Goal: Task Accomplishment & Management: Manage account settings

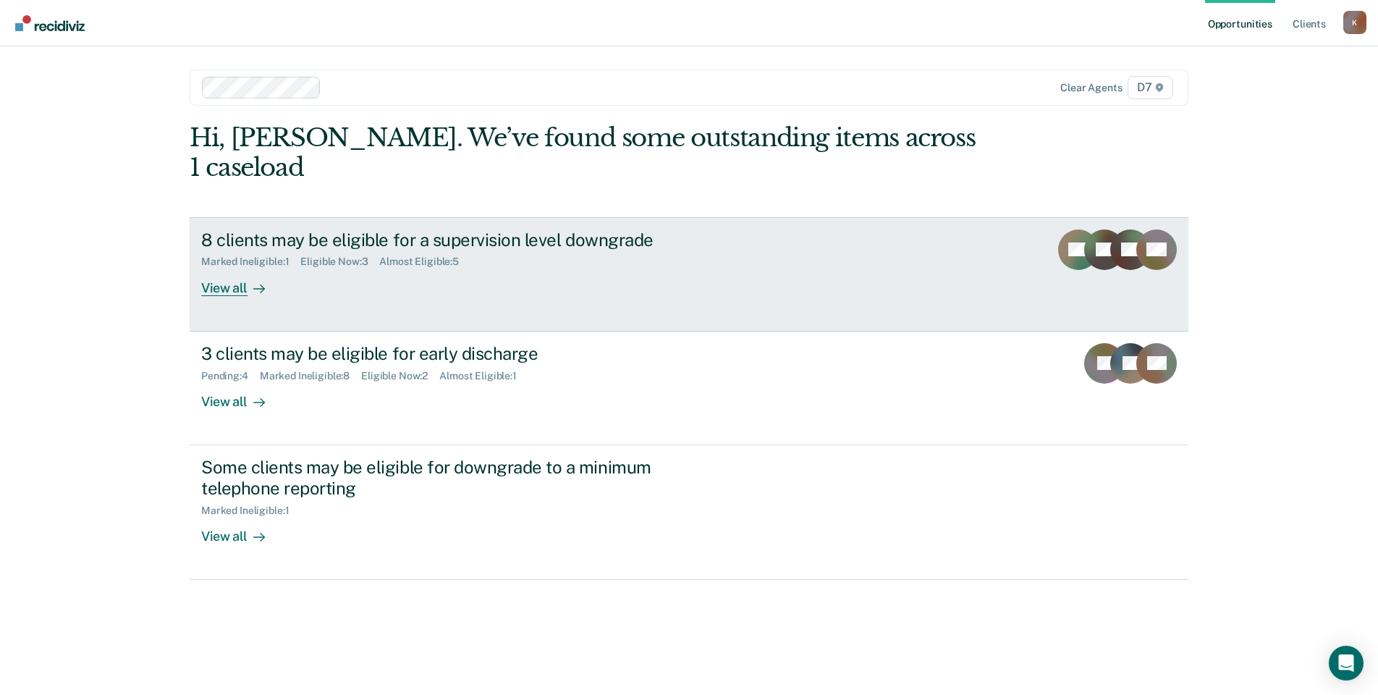
click at [236, 268] on div "View all" at bounding box center [241, 282] width 81 height 28
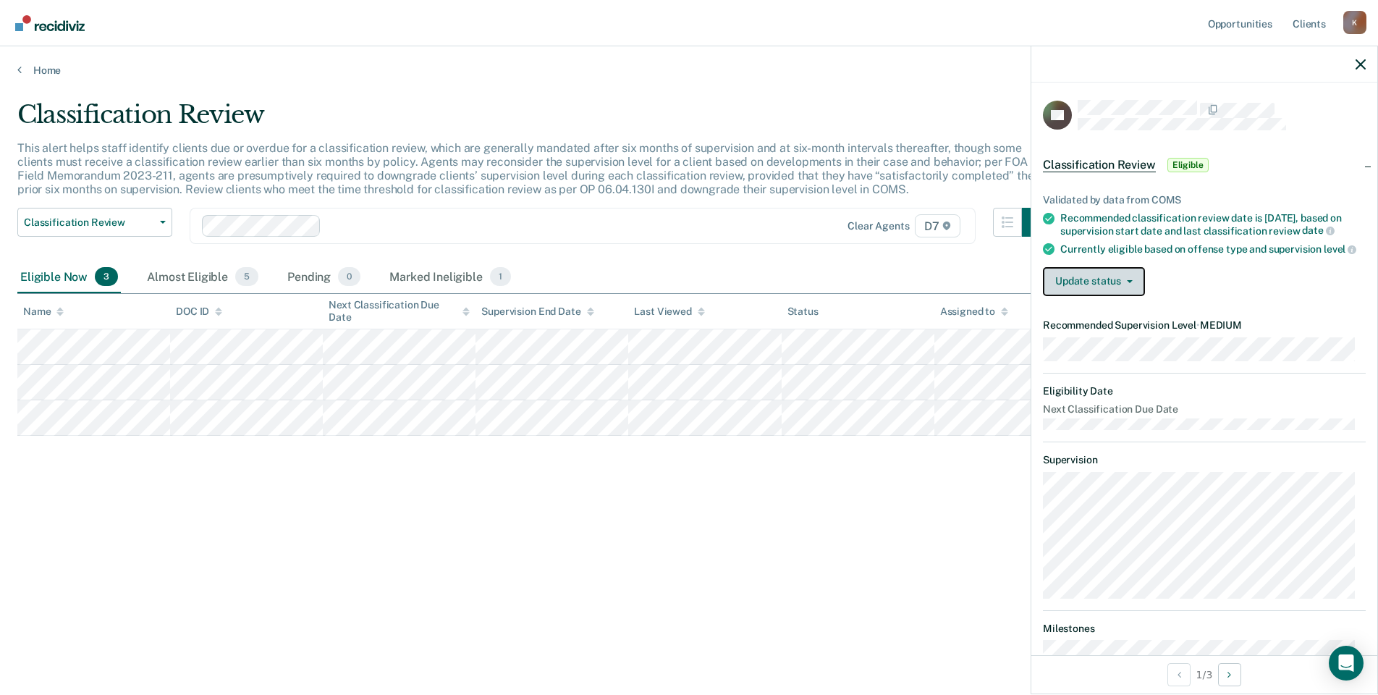
click at [1108, 296] on button "Update status" at bounding box center [1094, 281] width 102 height 29
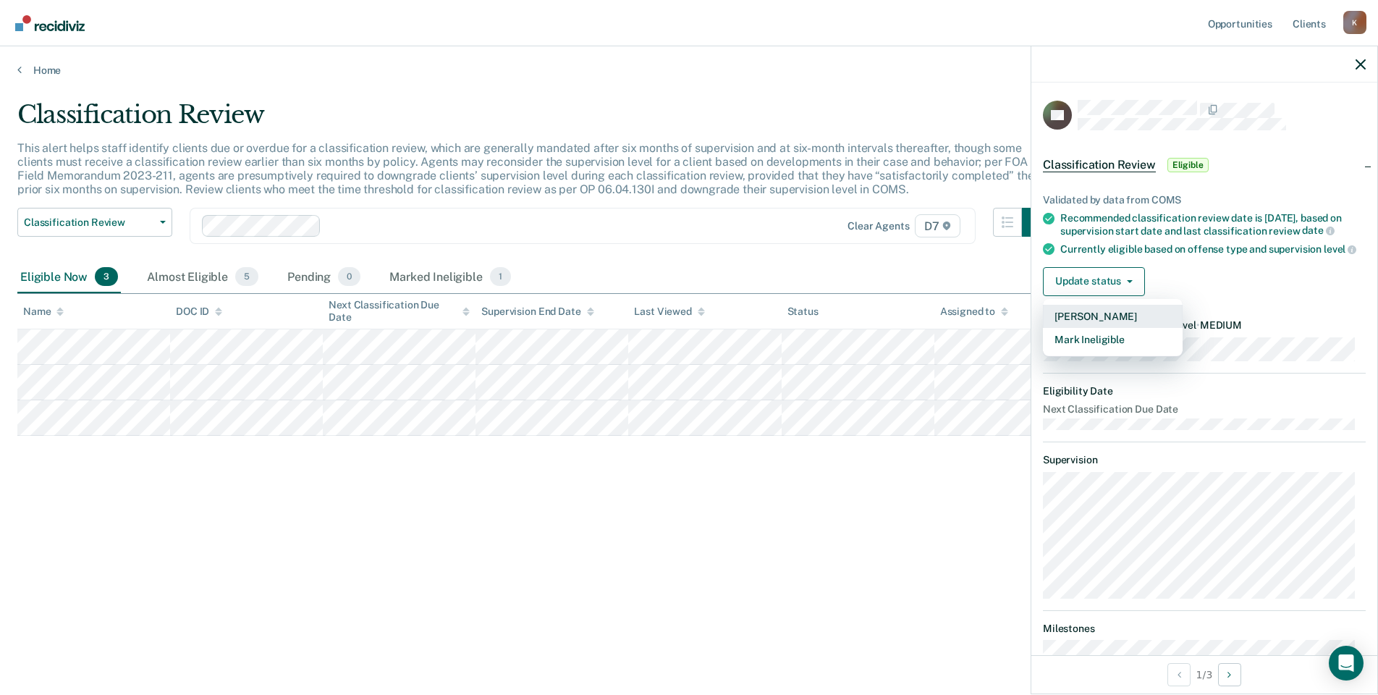
click at [1122, 328] on button "[PERSON_NAME]" at bounding box center [1113, 316] width 140 height 23
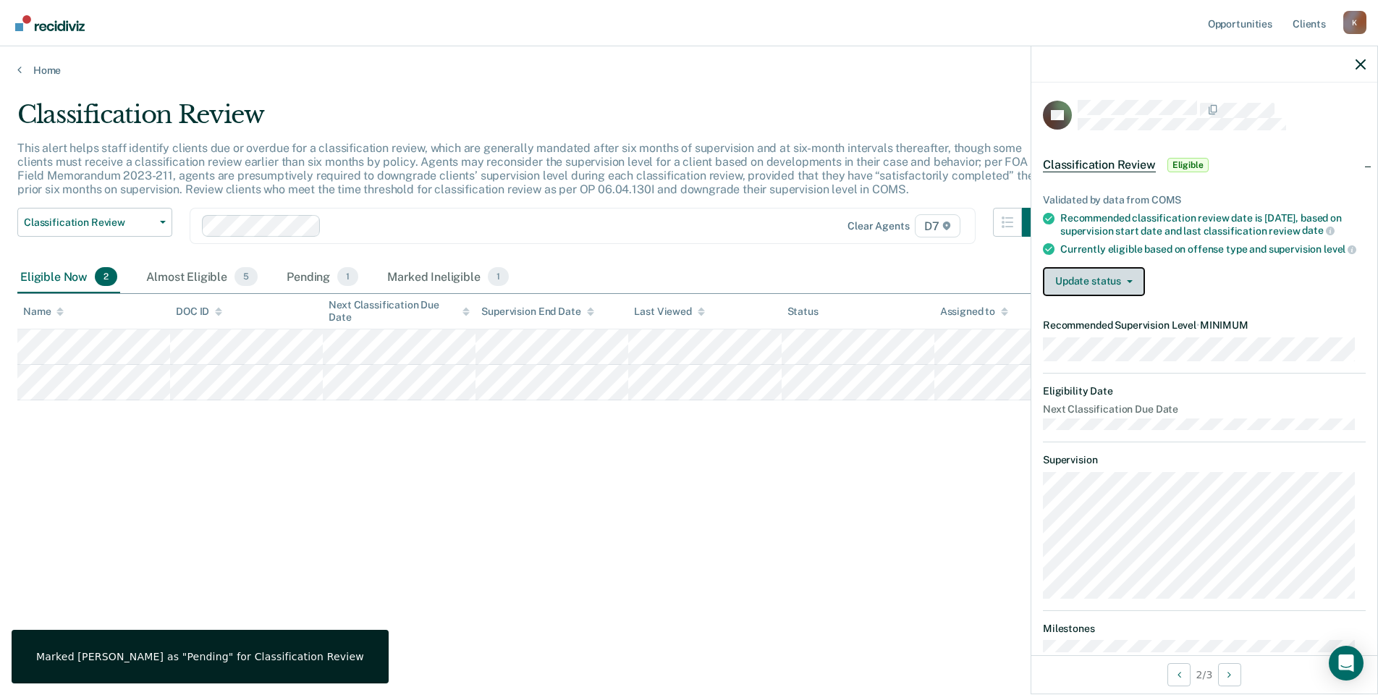
click at [1127, 296] on button "Update status" at bounding box center [1094, 281] width 102 height 29
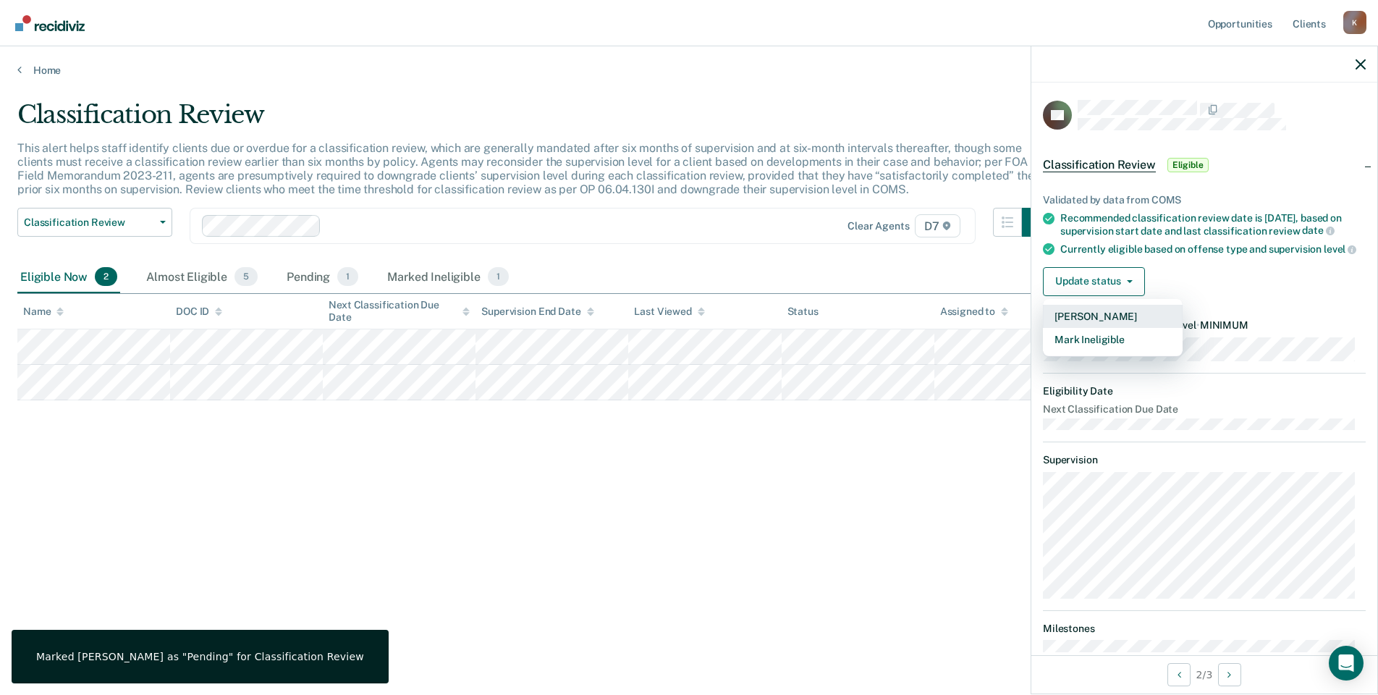
click at [1110, 321] on button "[PERSON_NAME]" at bounding box center [1113, 316] width 140 height 23
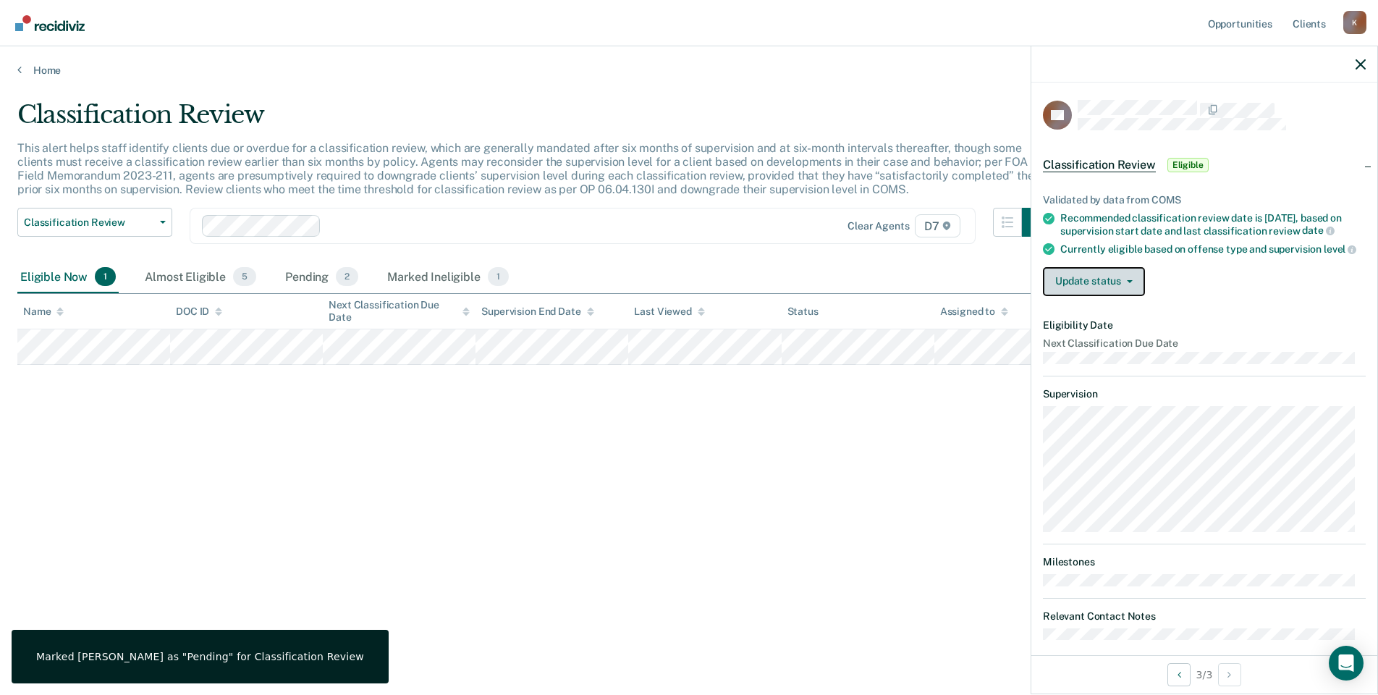
click at [1130, 296] on button "Update status" at bounding box center [1094, 281] width 102 height 29
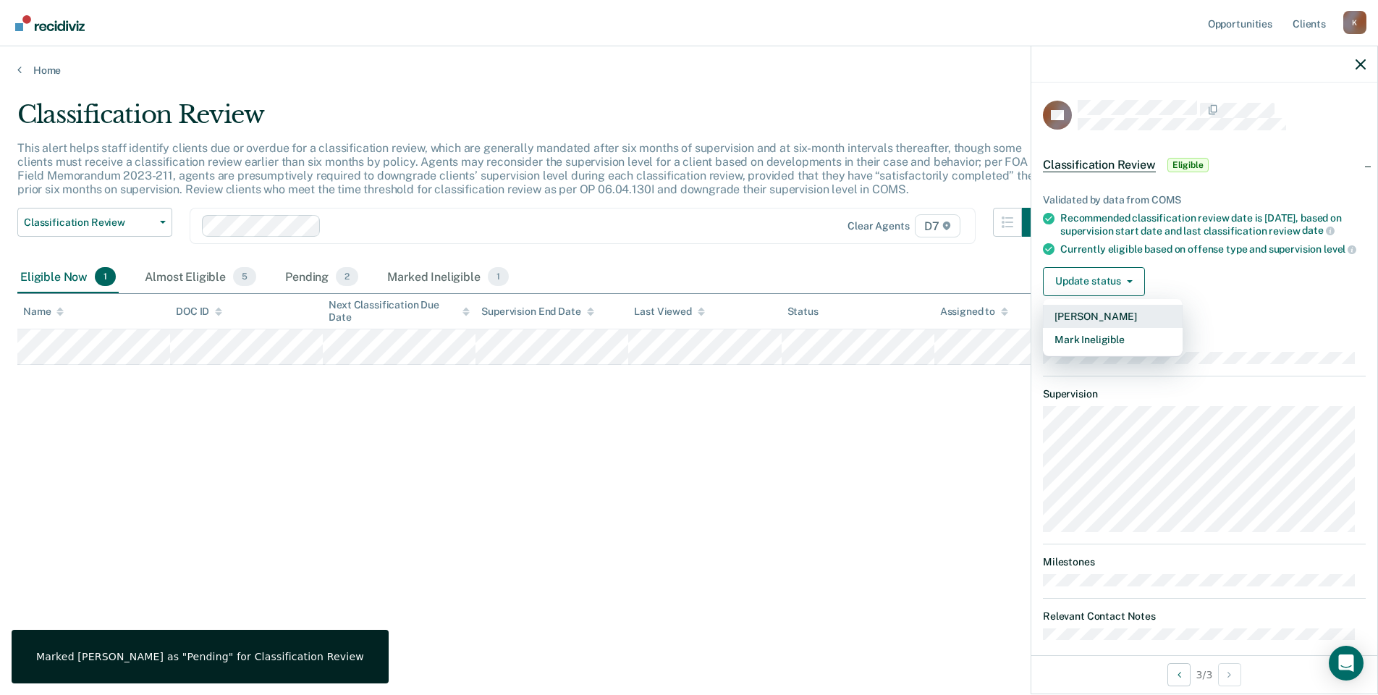
click at [1111, 323] on button "[PERSON_NAME]" at bounding box center [1113, 316] width 140 height 23
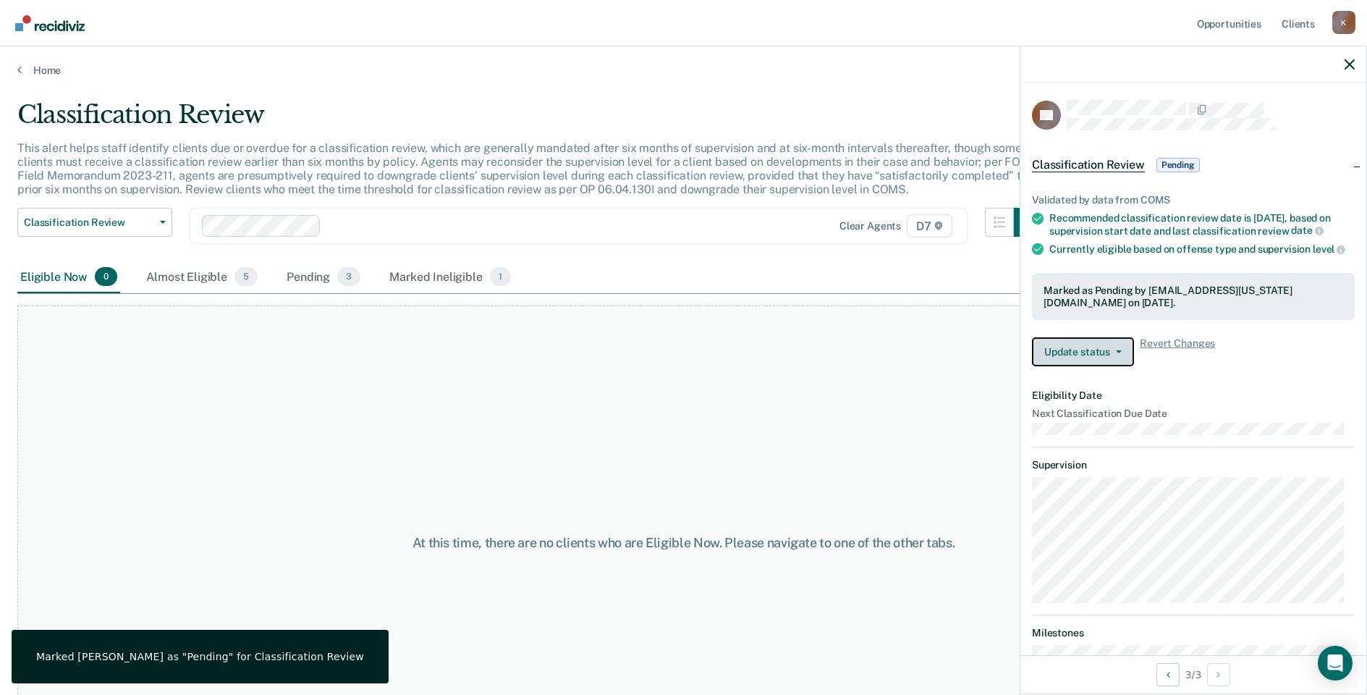
click at [1110, 359] on button "Update status" at bounding box center [1083, 351] width 102 height 29
click at [428, 272] on div "Marked Ineligible 1" at bounding box center [449, 277] width 127 height 32
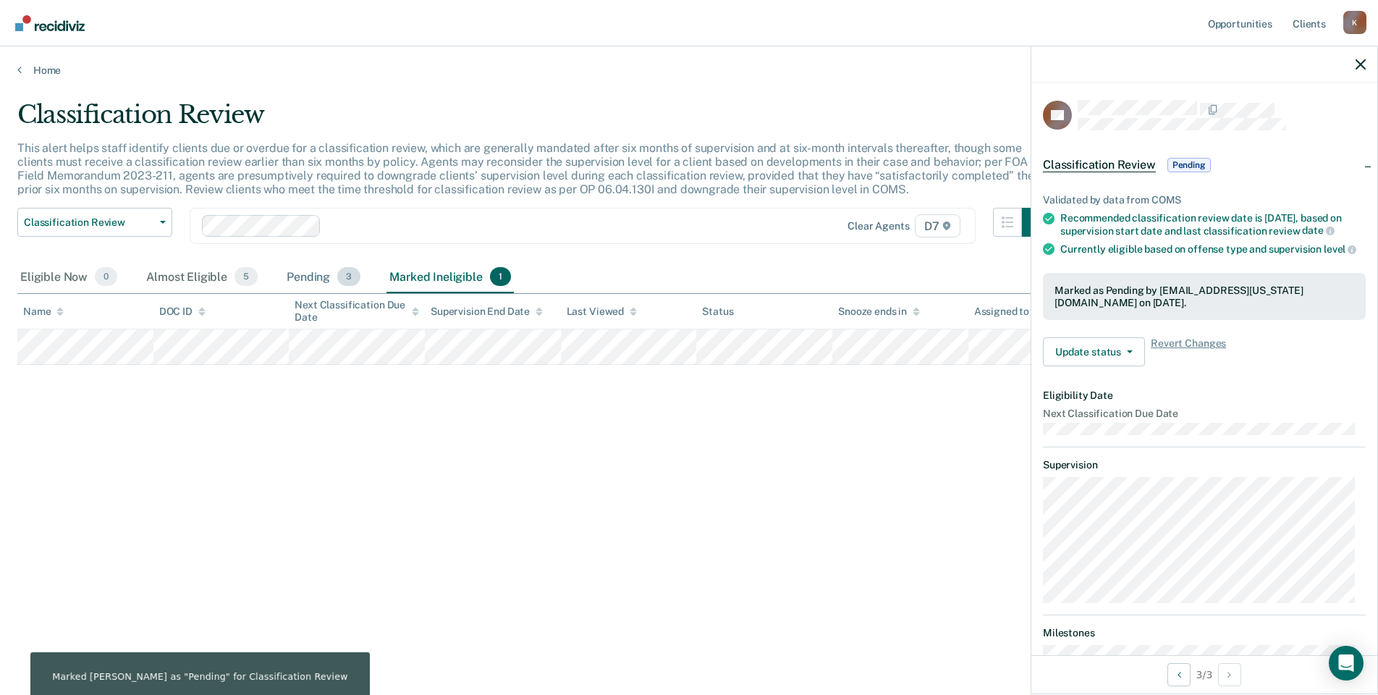
click at [300, 279] on div "Pending 3" at bounding box center [324, 277] width 80 height 32
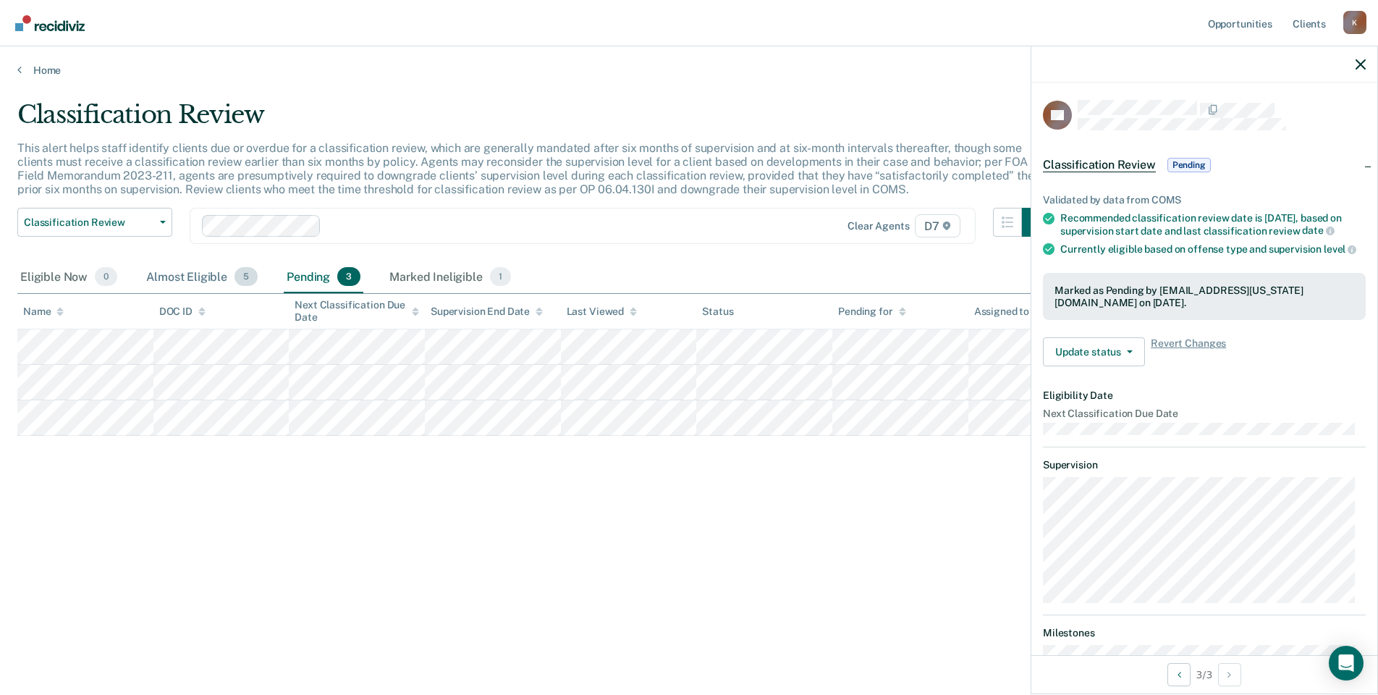
click at [210, 277] on div "Almost Eligible 5" at bounding box center [201, 277] width 117 height 32
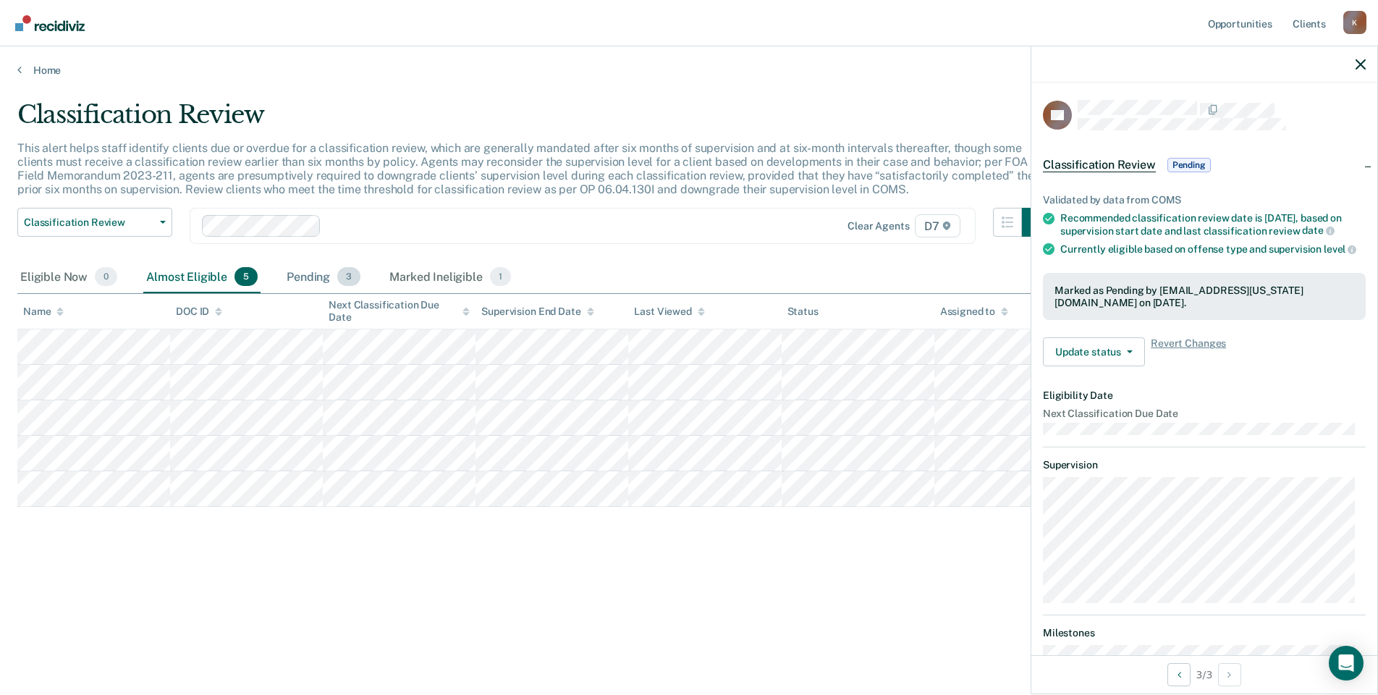
click at [310, 275] on div "Pending 3" at bounding box center [324, 277] width 80 height 32
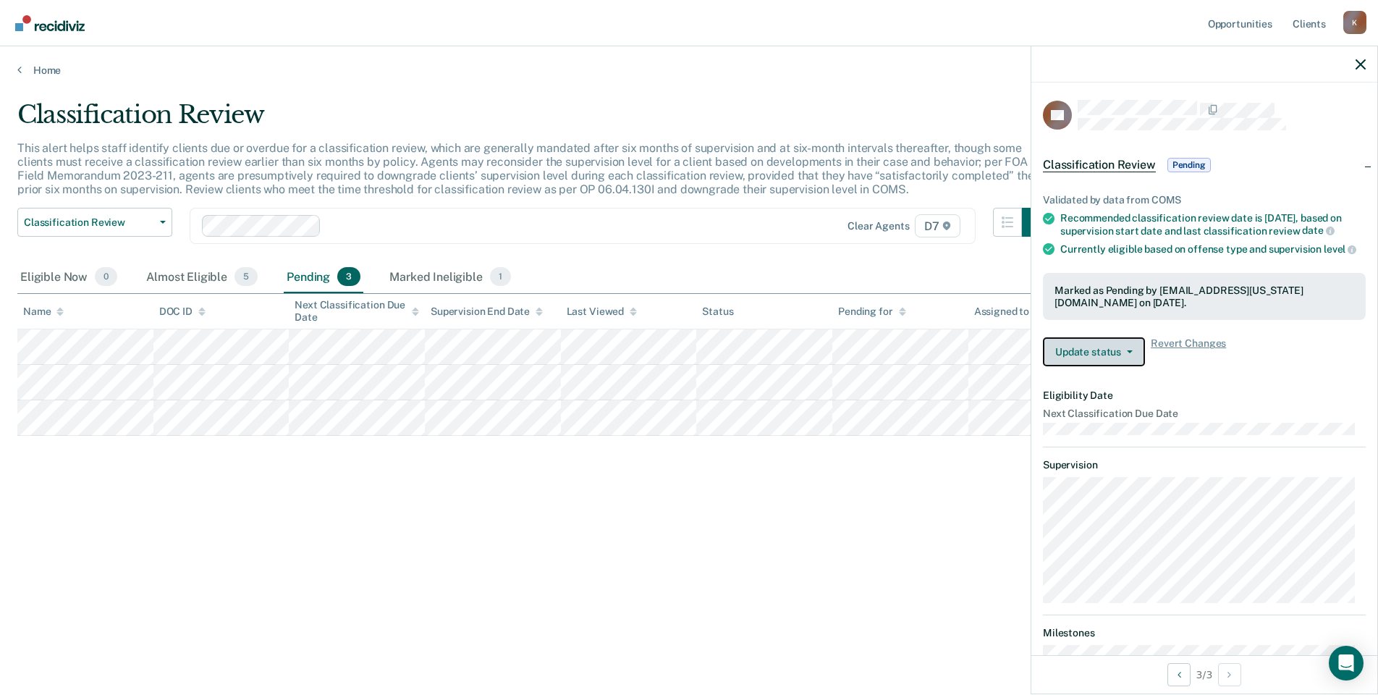
click at [1113, 366] on button "Update status" at bounding box center [1094, 351] width 102 height 29
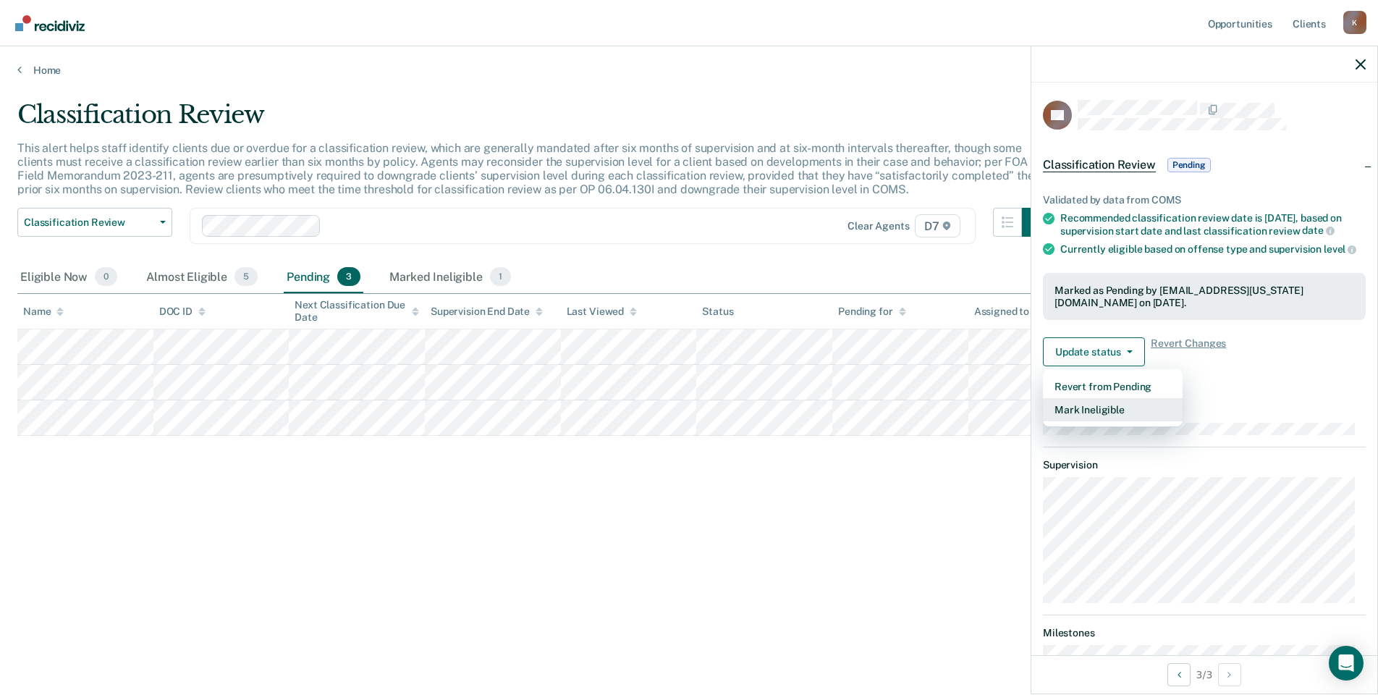
click at [1118, 420] on button "Mark Ineligible" at bounding box center [1113, 409] width 140 height 23
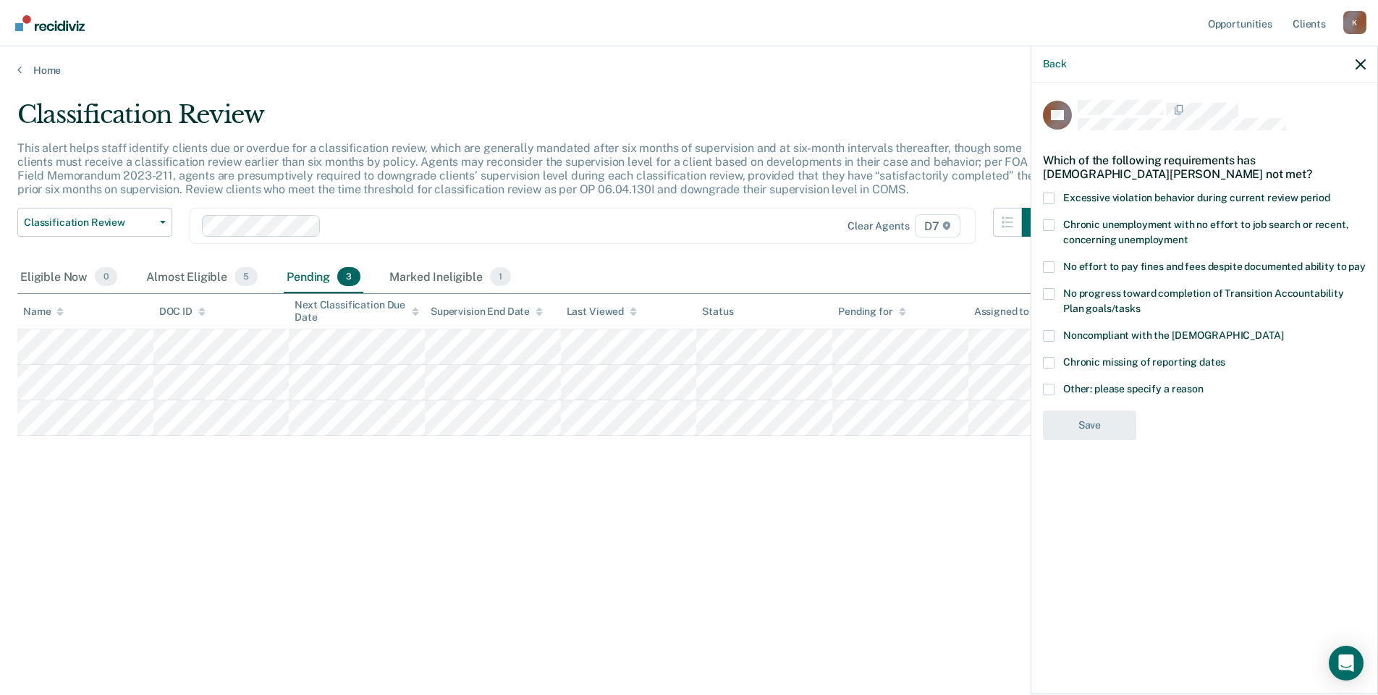
click at [1351, 59] on div "Back" at bounding box center [1204, 64] width 346 height 36
click at [1364, 65] on icon "button" at bounding box center [1360, 64] width 10 height 10
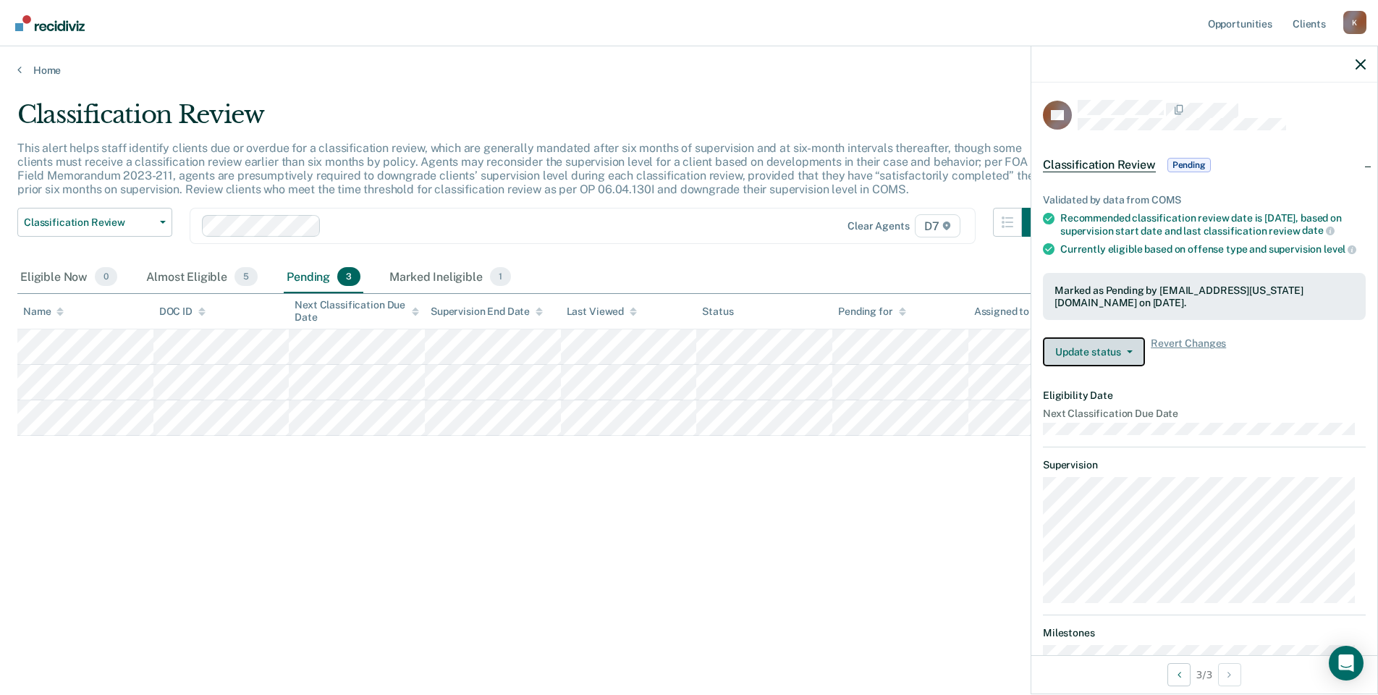
click at [1087, 357] on button "Update status" at bounding box center [1094, 351] width 102 height 29
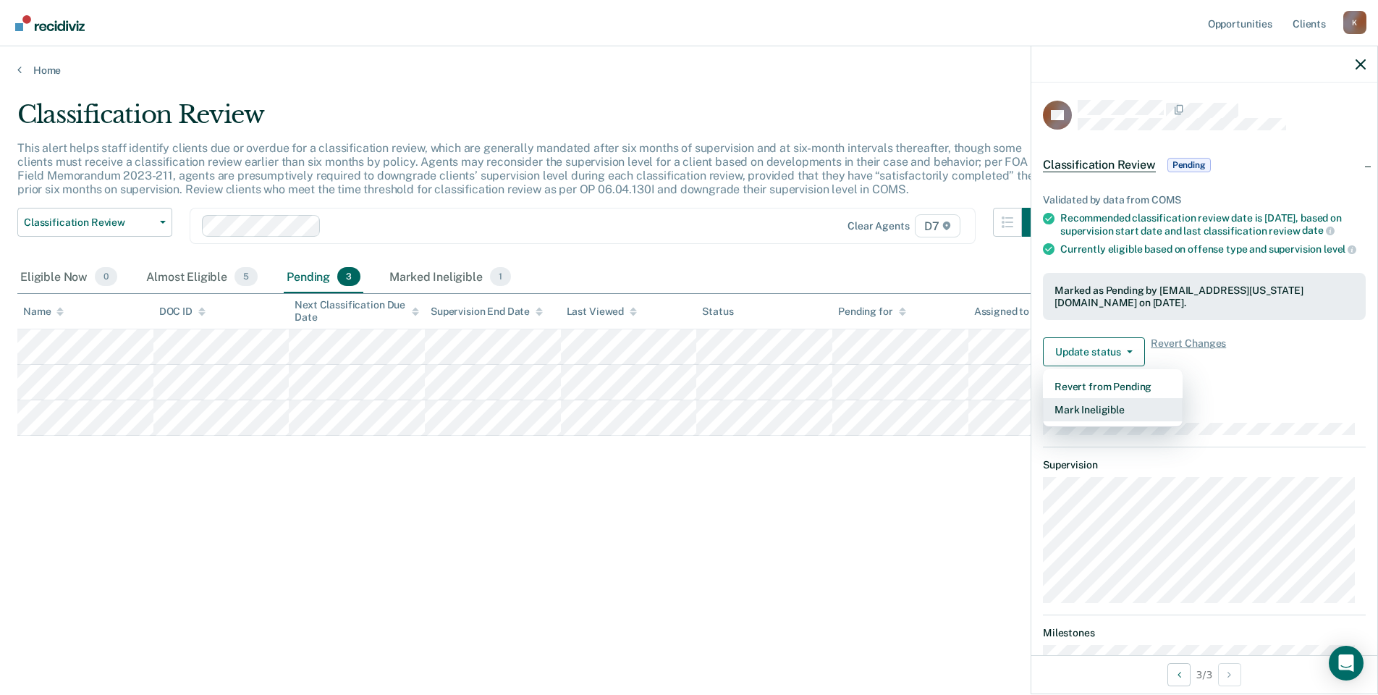
click at [1103, 421] on button "Mark Ineligible" at bounding box center [1113, 409] width 140 height 23
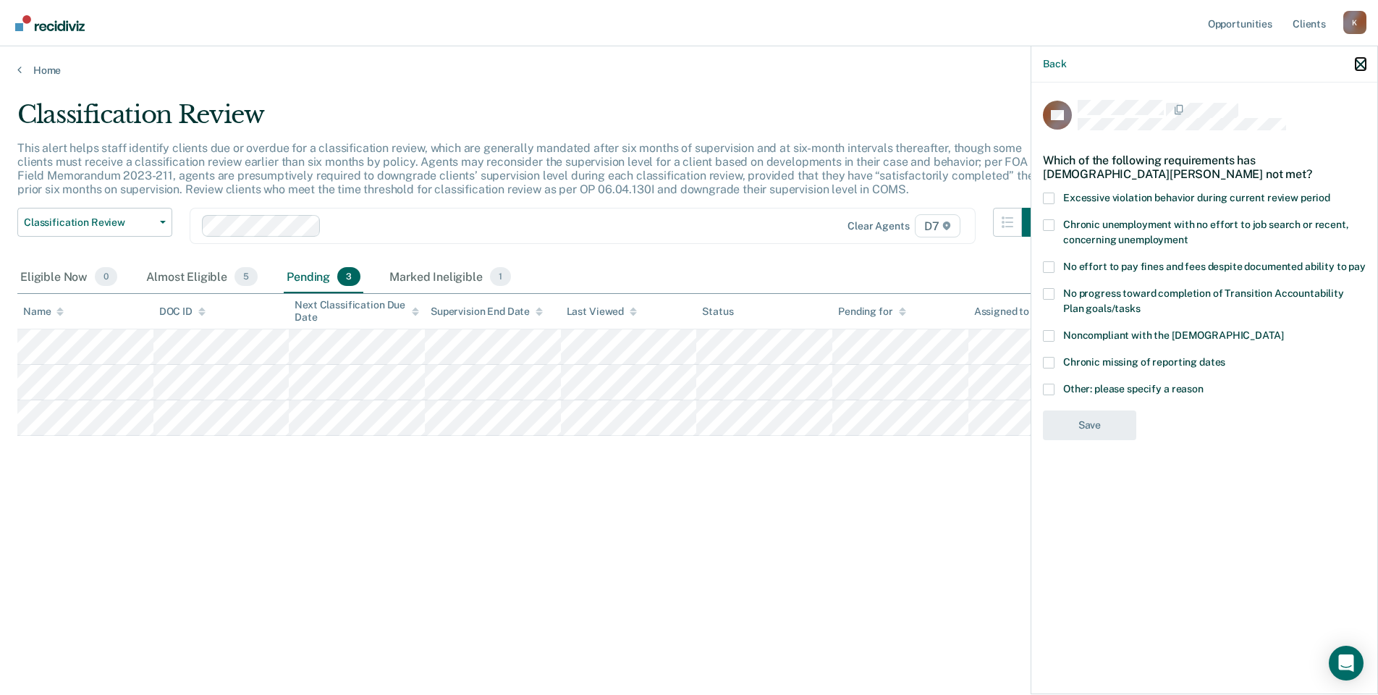
click at [1362, 64] on icon "button" at bounding box center [1360, 64] width 10 height 10
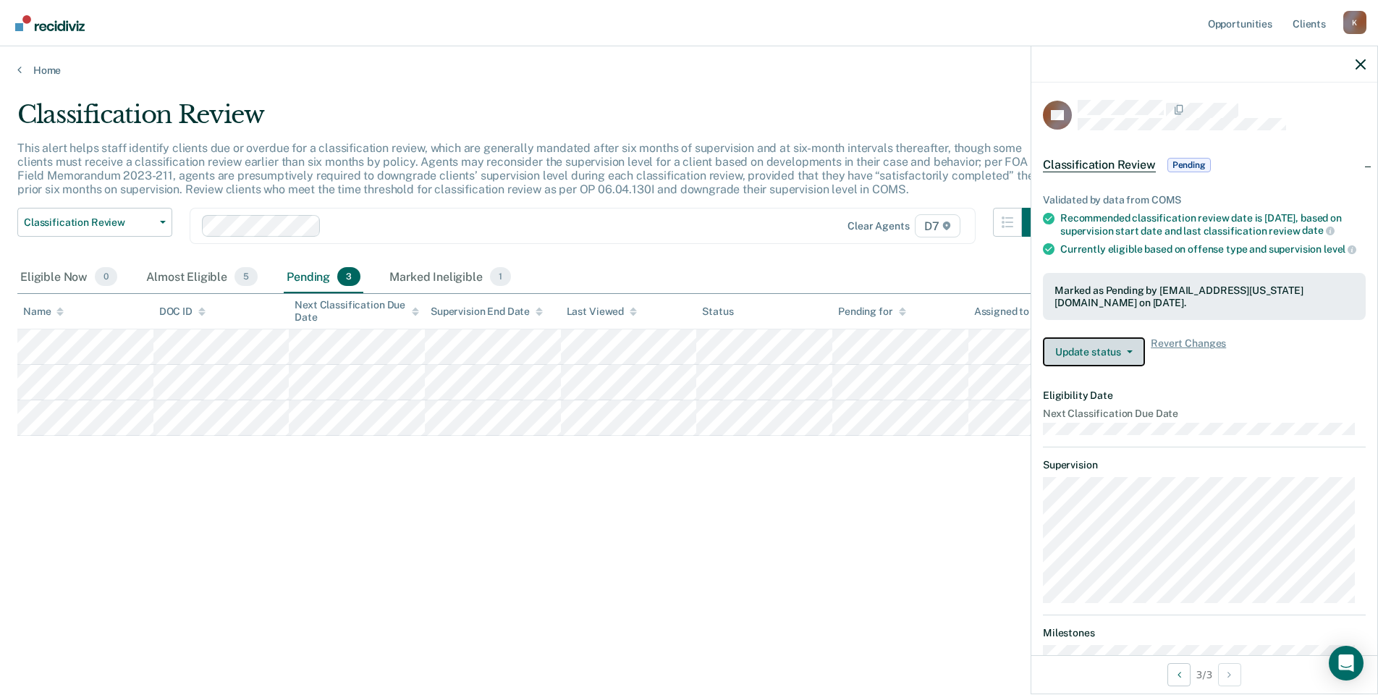
click at [1104, 359] on button "Update status" at bounding box center [1094, 351] width 102 height 29
drag, startPoint x: 404, startPoint y: 559, endPoint x: 381, endPoint y: 449, distance: 112.4
click at [400, 556] on div "Classification Review This alert helps staff identify clients due or overdue fo…" at bounding box center [688, 343] width 1343 height 486
click at [35, 277] on div "Eligible Now 0" at bounding box center [68, 277] width 103 height 32
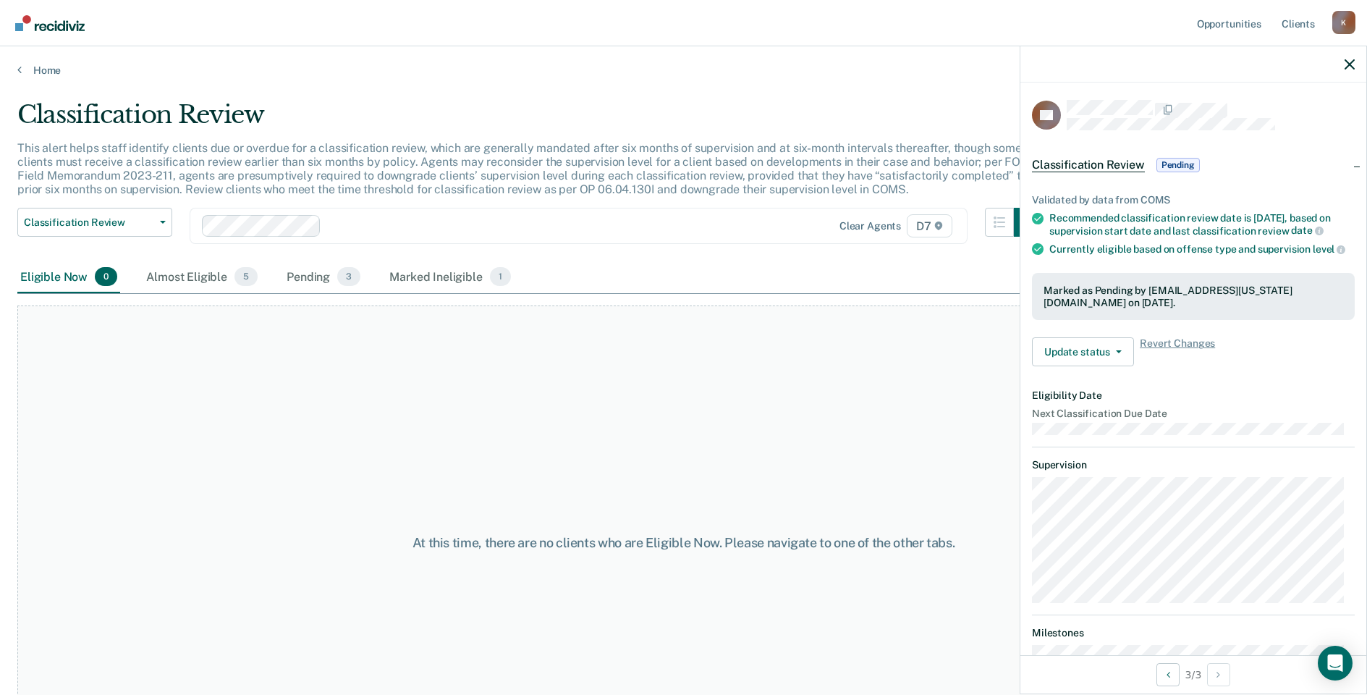
drag, startPoint x: 1356, startPoint y: 61, endPoint x: 1308, endPoint y: 49, distance: 49.8
click at [1355, 61] on div at bounding box center [1193, 64] width 346 height 36
click at [1239, 23] on link "Opportunities" at bounding box center [1229, 23] width 70 height 46
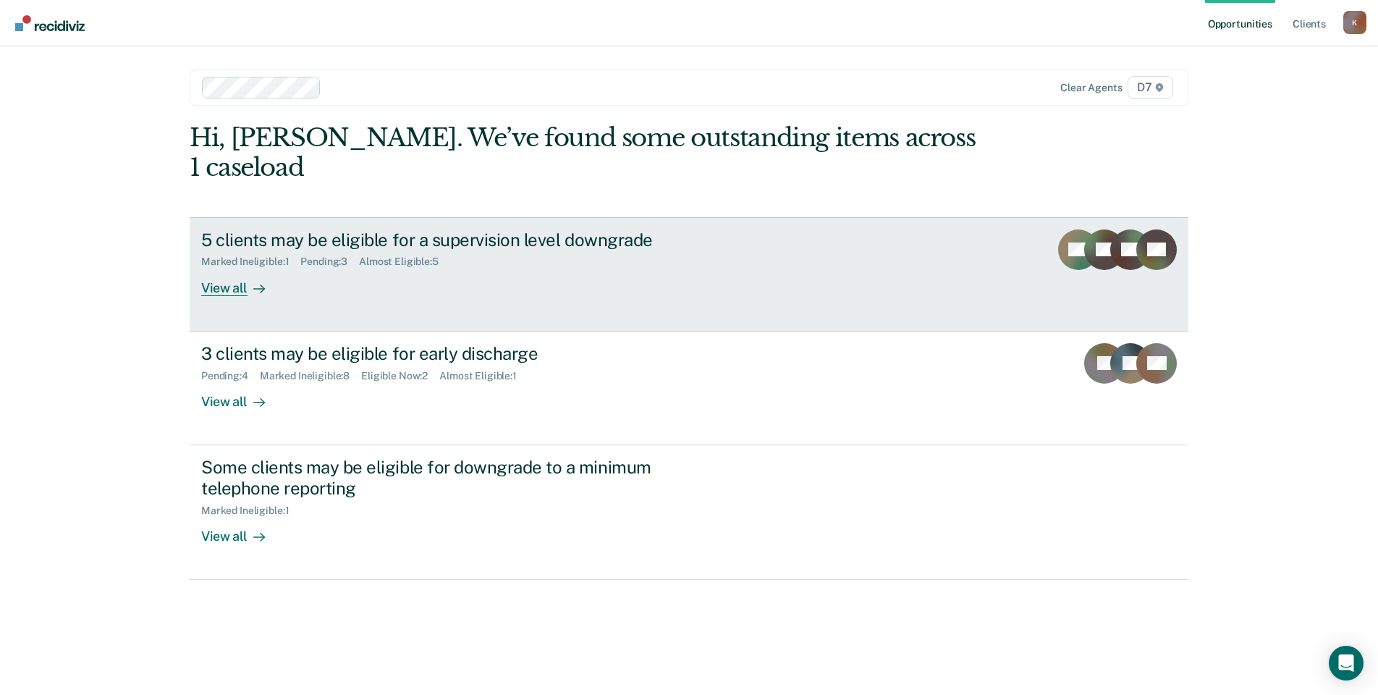
click at [219, 268] on div "View all" at bounding box center [241, 282] width 81 height 28
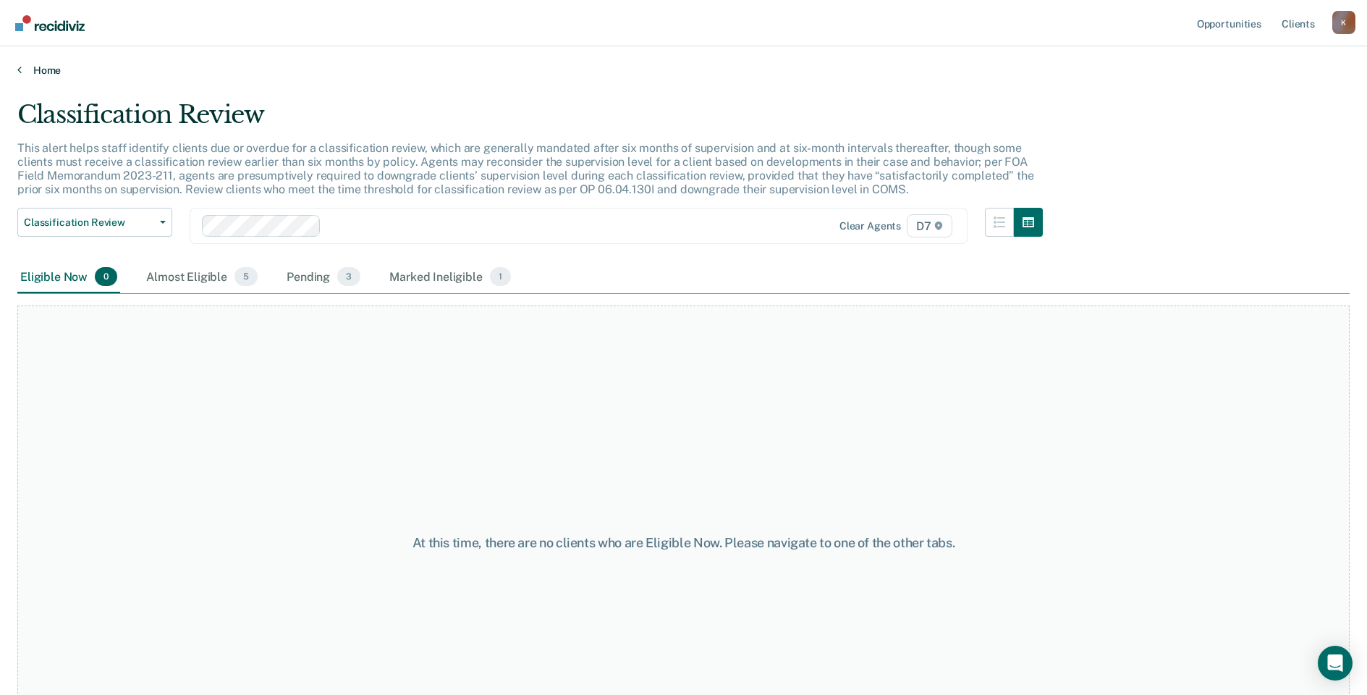
click at [42, 73] on link "Home" at bounding box center [683, 70] width 1332 height 13
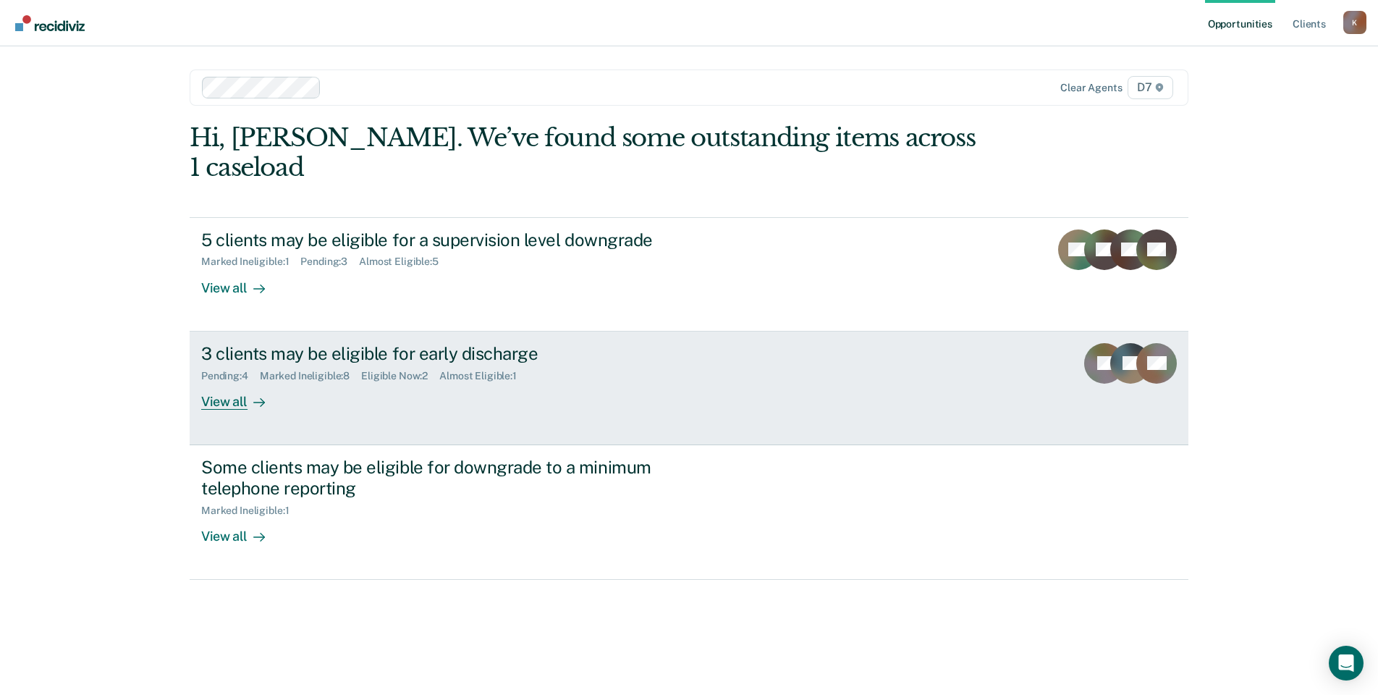
click at [240, 381] on div "View all" at bounding box center [241, 395] width 81 height 28
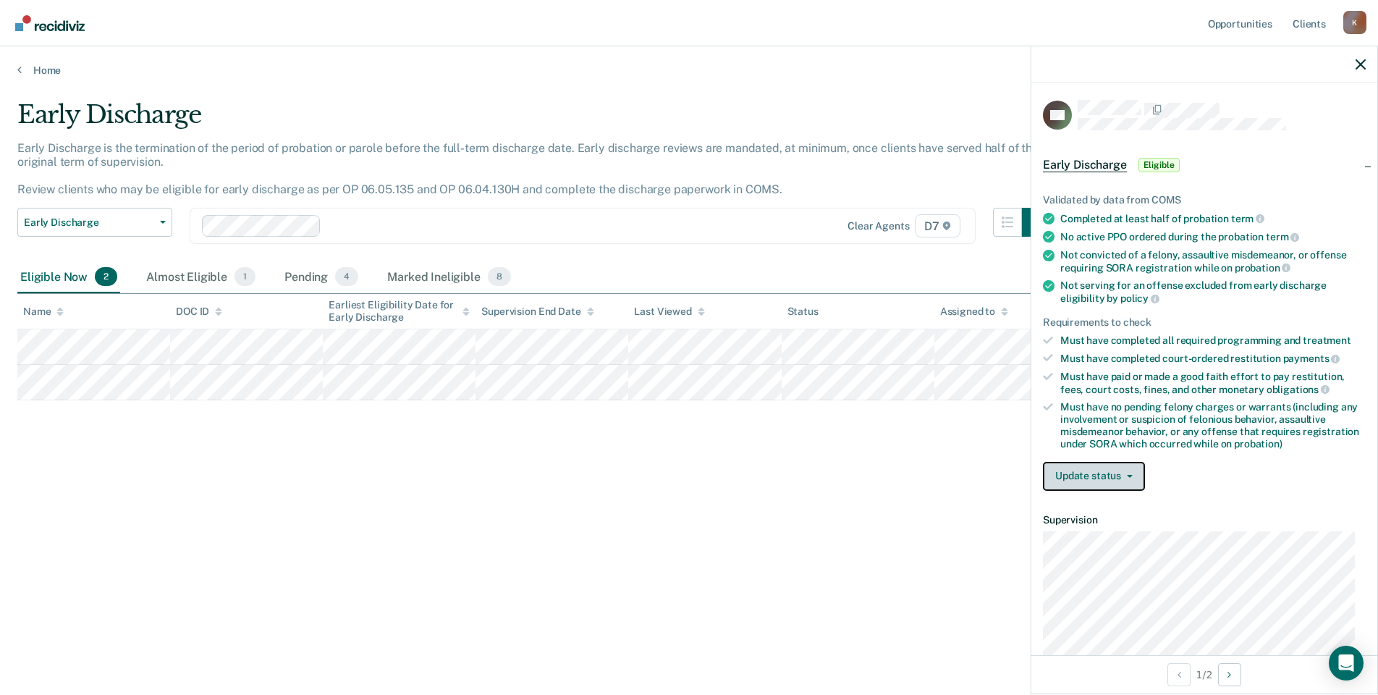
click at [1085, 475] on button "Update status" at bounding box center [1094, 476] width 102 height 29
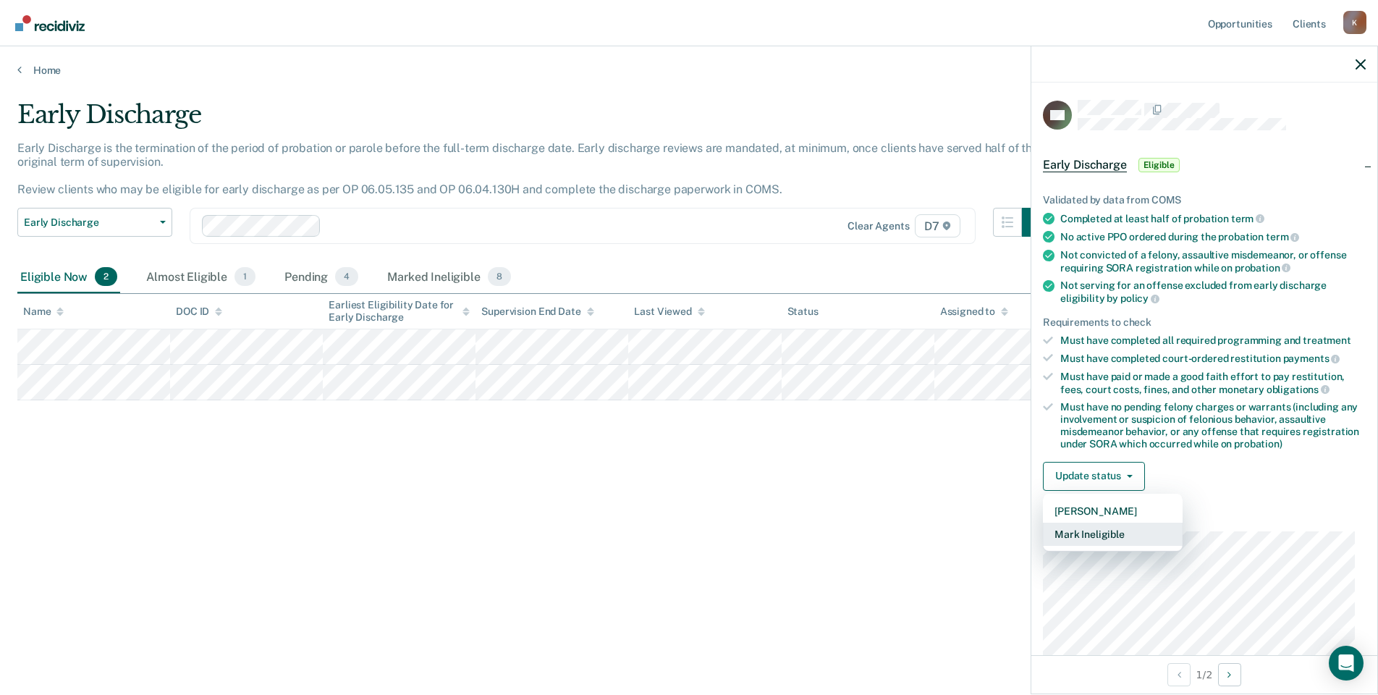
click at [1119, 533] on button "Mark Ineligible" at bounding box center [1113, 533] width 140 height 23
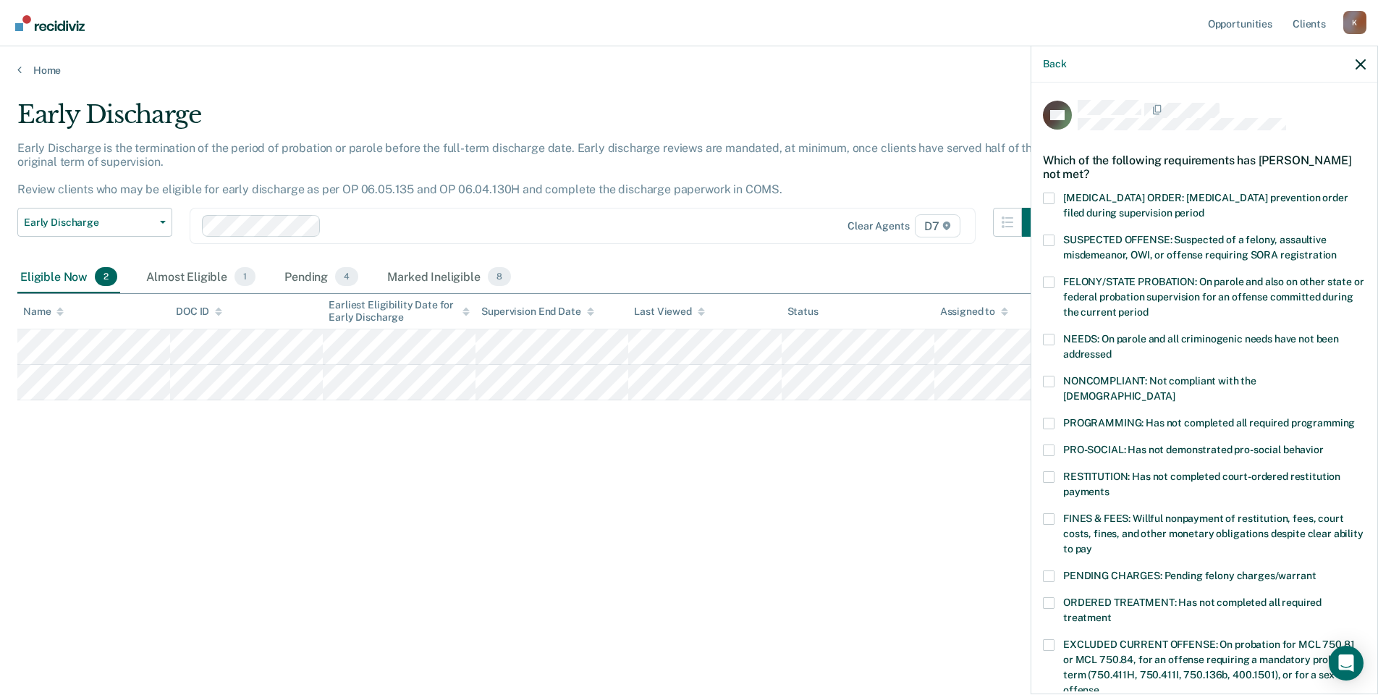
click at [1052, 376] on span at bounding box center [1049, 382] width 12 height 12
click at [1174, 391] on input "NONCOMPLIANT: Not compliant with the [DEMOGRAPHIC_DATA]" at bounding box center [1174, 391] width 0 height 0
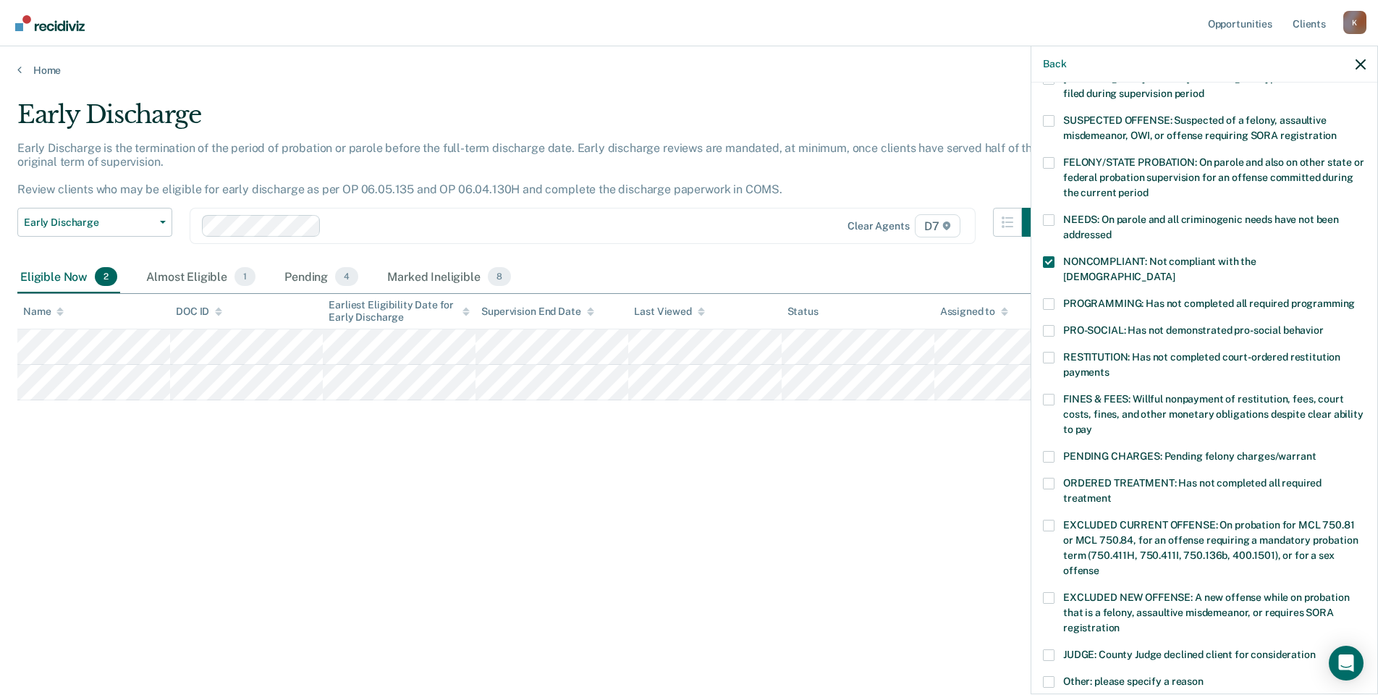
scroll to position [145, 0]
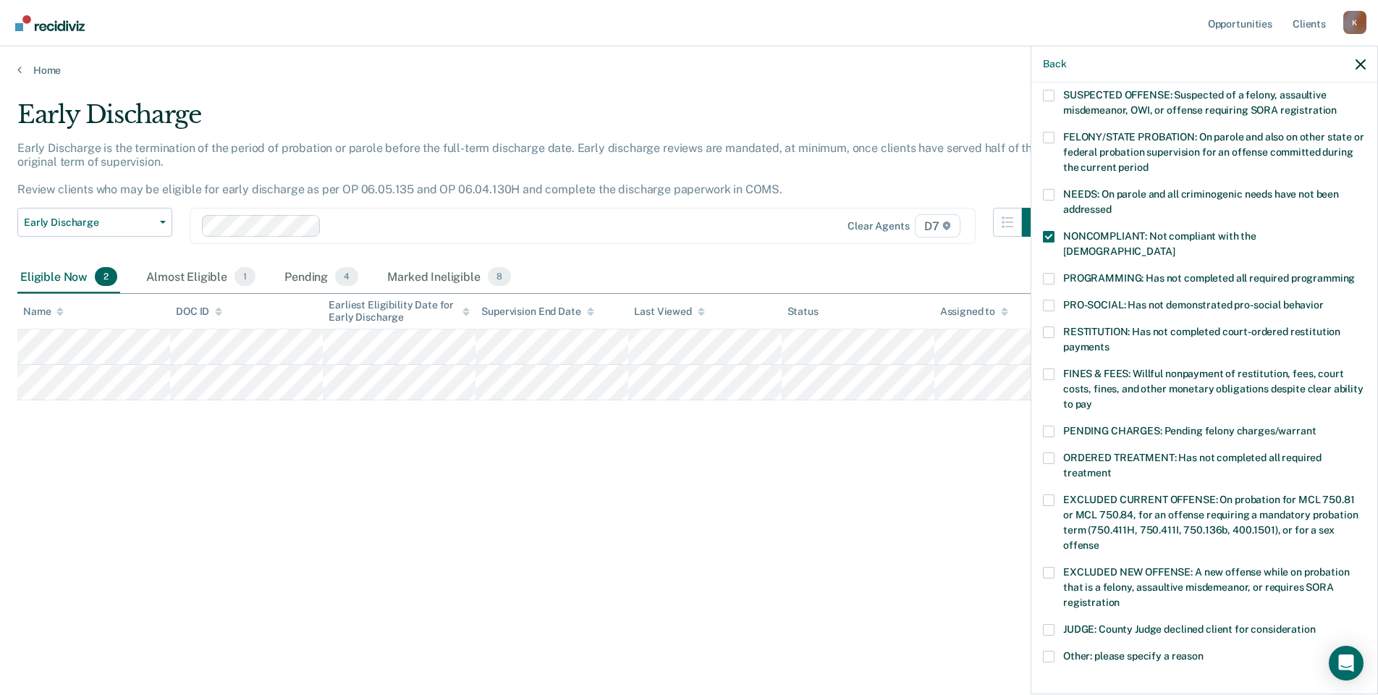
click at [1053, 452] on span at bounding box center [1049, 458] width 12 height 12
click at [1112, 467] on input "ORDERED TREATMENT: Has not completed all required treatment" at bounding box center [1112, 467] width 0 height 0
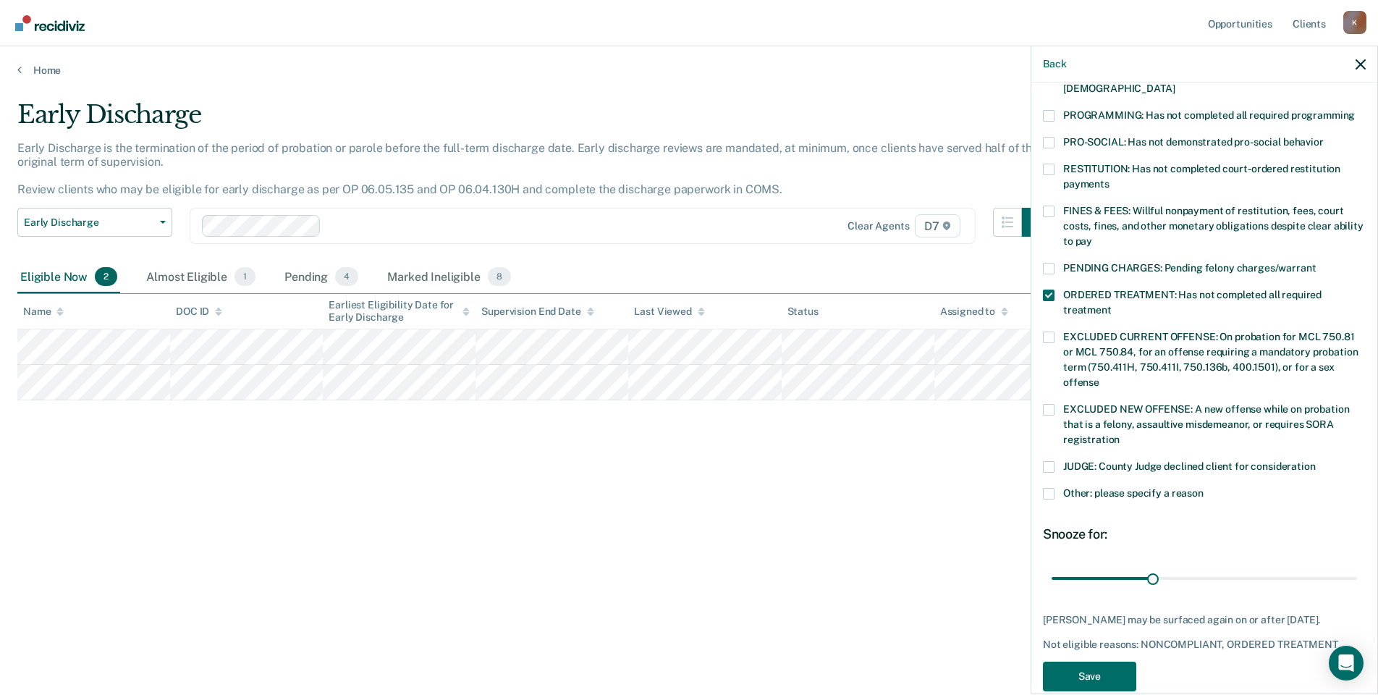
scroll to position [317, 0]
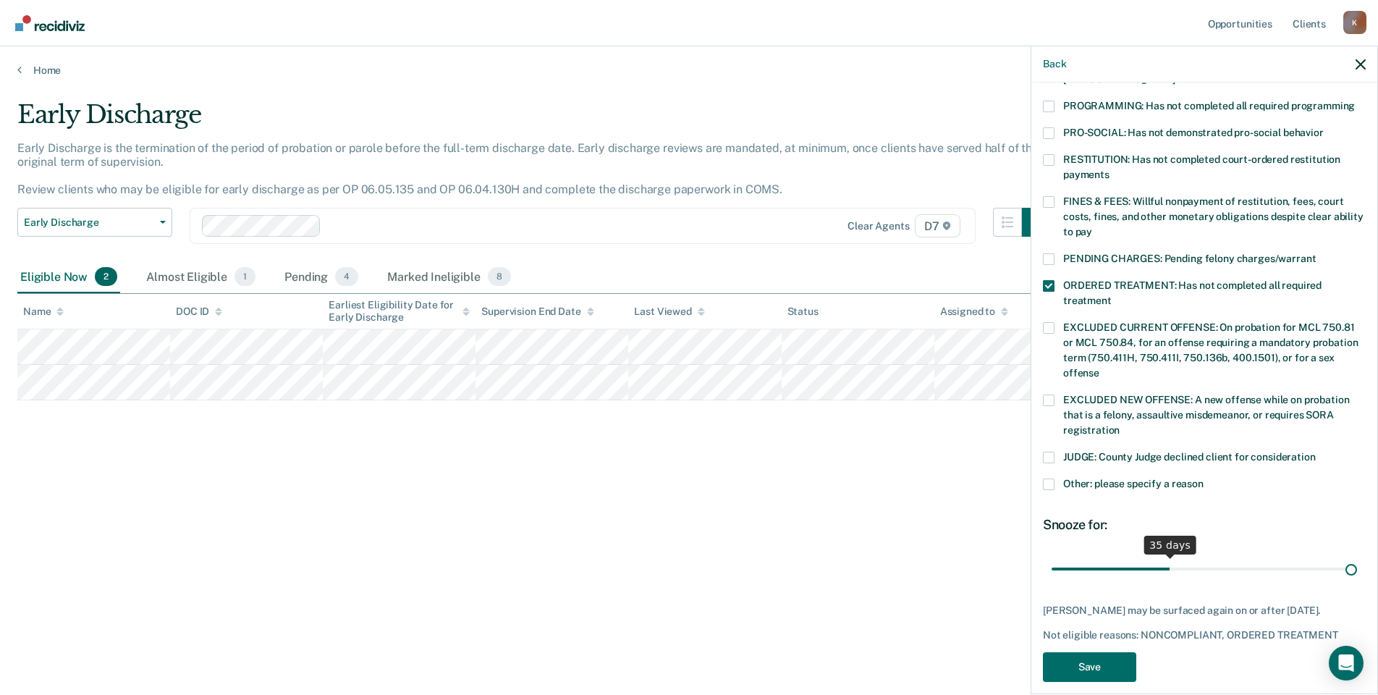
drag, startPoint x: 1146, startPoint y: 554, endPoint x: 1460, endPoint y: 543, distance: 315.0
type input "90"
click at [1357, 556] on input "range" at bounding box center [1203, 568] width 305 height 25
click at [1069, 652] on button "Save" at bounding box center [1089, 667] width 93 height 30
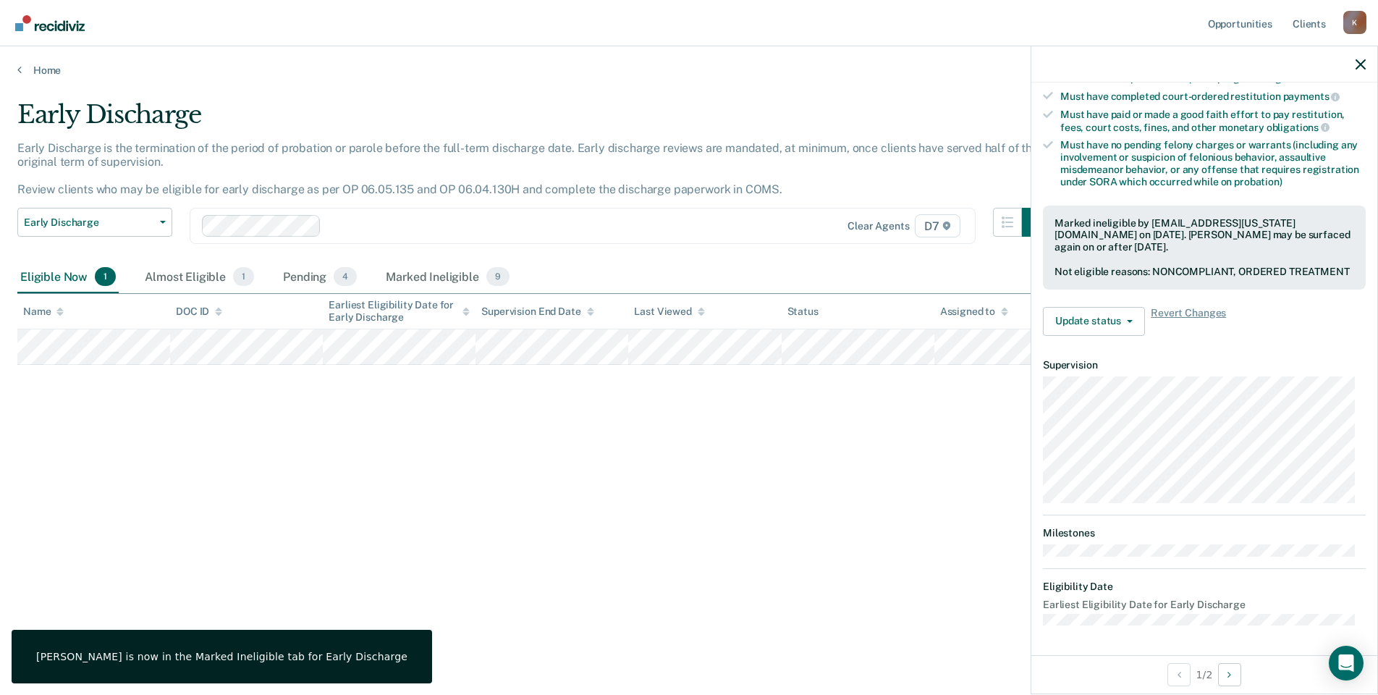
scroll to position [153, 0]
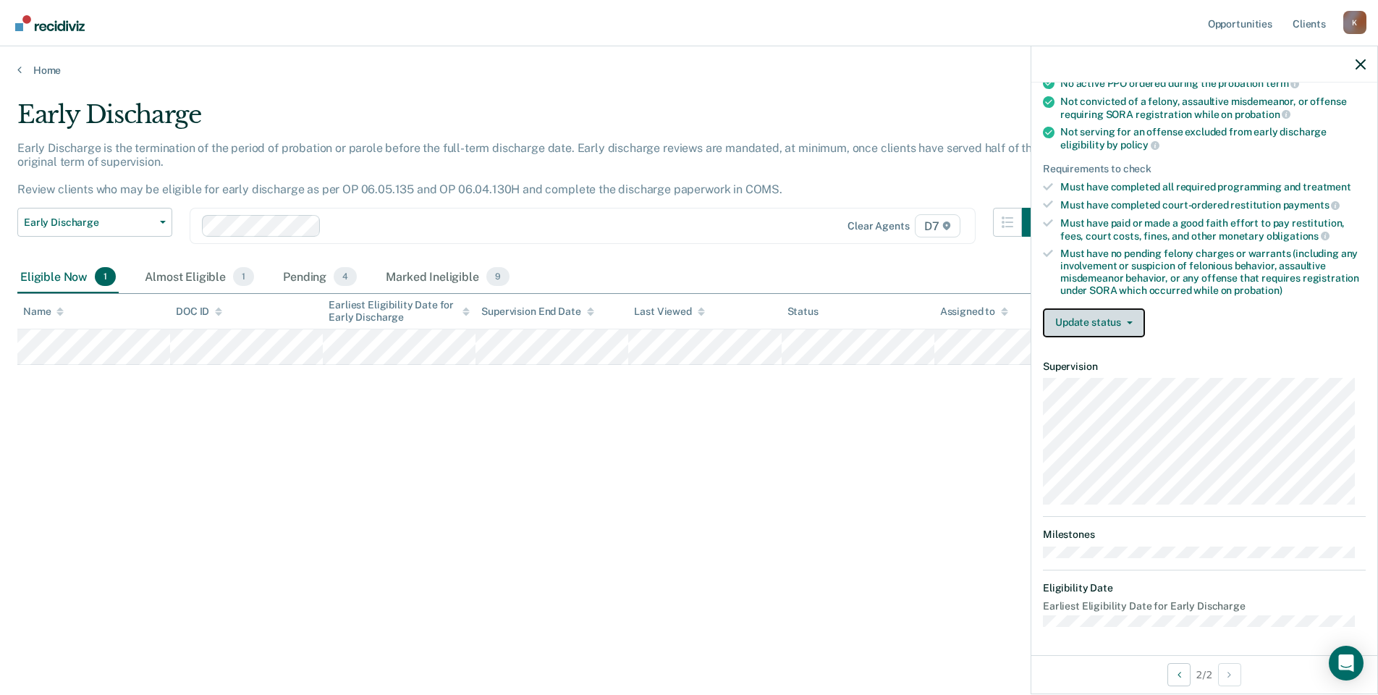
click at [1101, 326] on button "Update status" at bounding box center [1094, 322] width 102 height 29
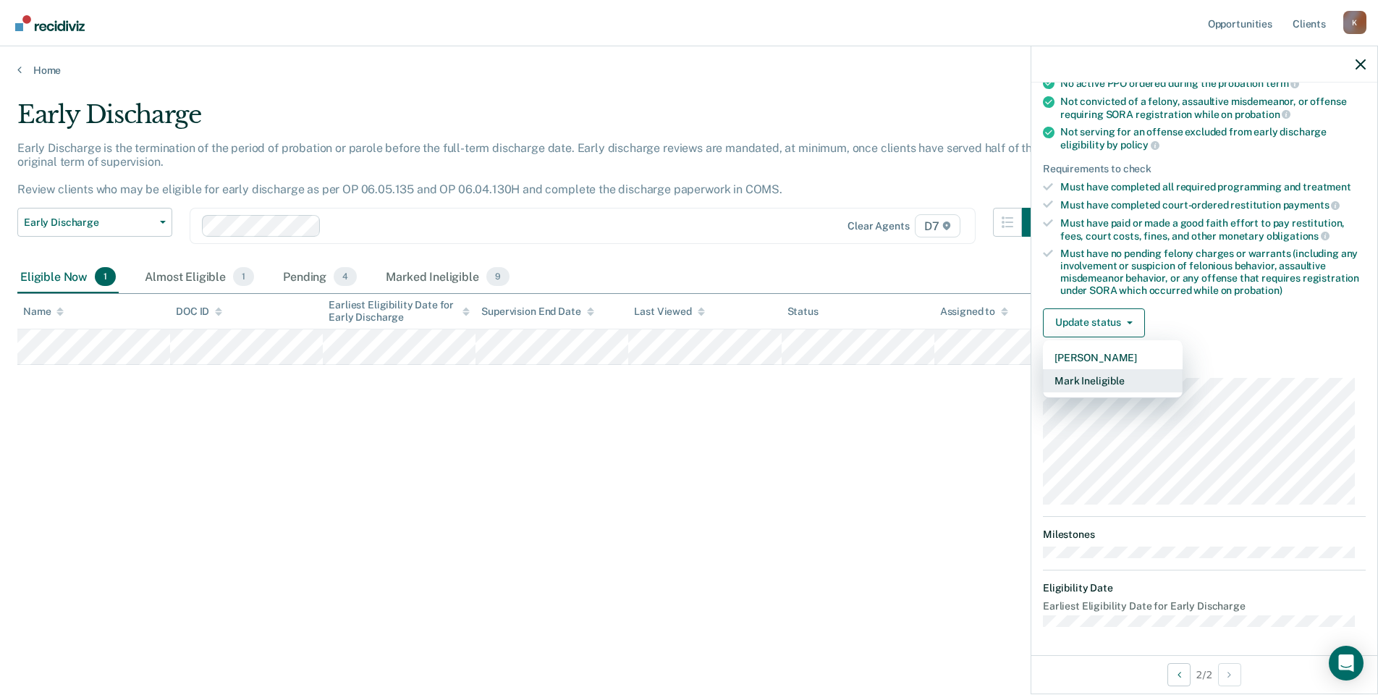
click at [1122, 386] on button "Mark Ineligible" at bounding box center [1113, 380] width 140 height 23
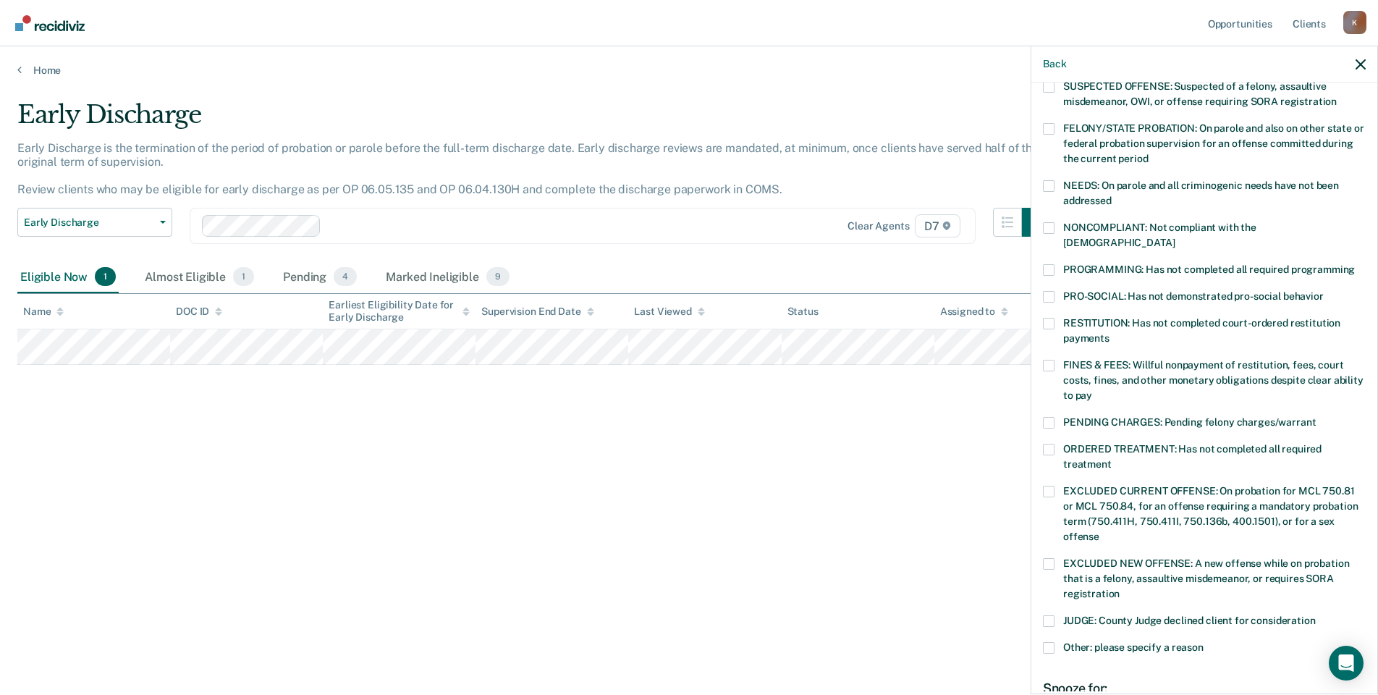
click at [1049, 444] on span at bounding box center [1049, 450] width 12 height 12
click at [1112, 459] on input "ORDERED TREATMENT: Has not completed all required treatment" at bounding box center [1112, 459] width 0 height 0
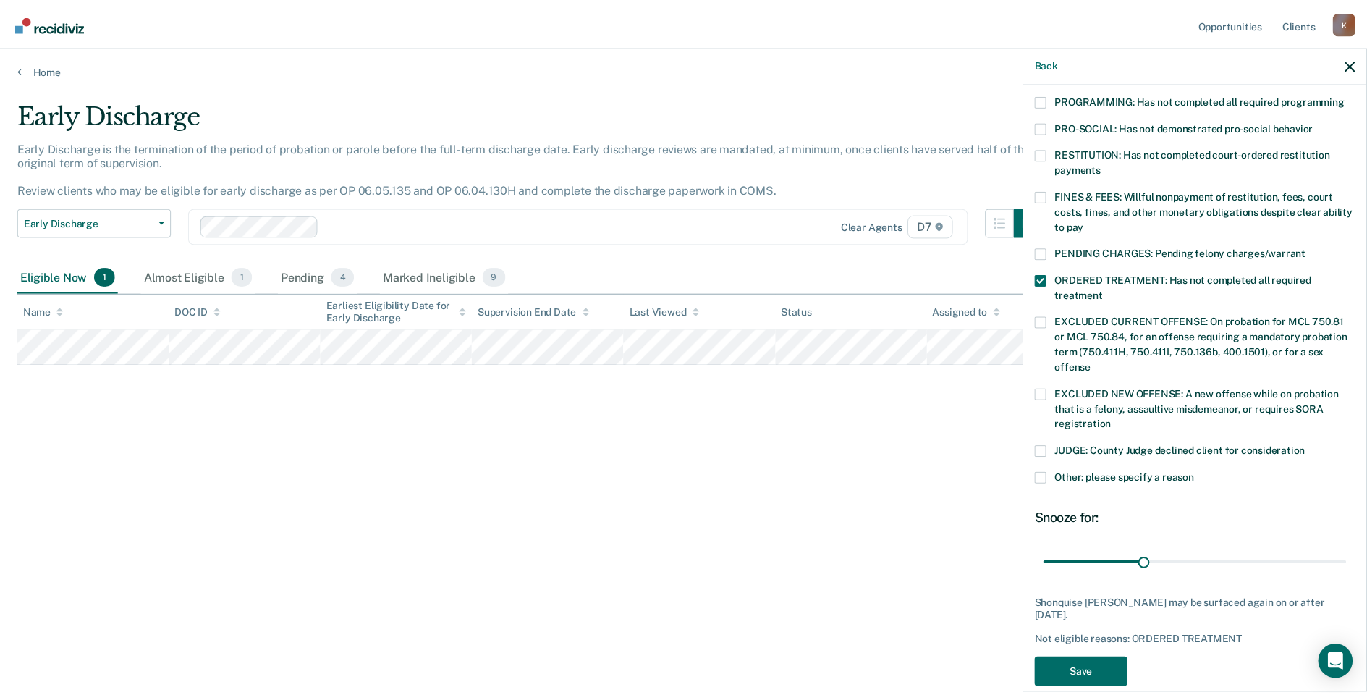
scroll to position [329, 0]
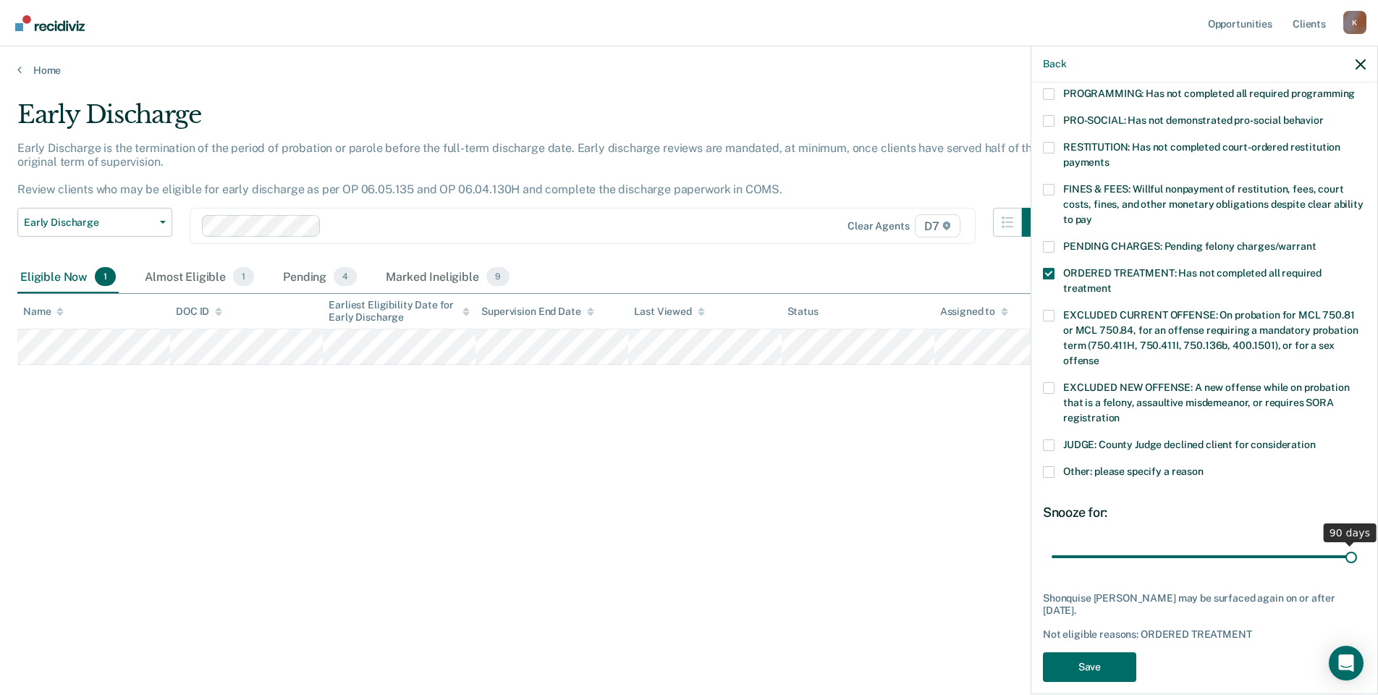
drag, startPoint x: 1142, startPoint y: 538, endPoint x: 1396, endPoint y: 546, distance: 254.1
type input "90"
click at [1357, 546] on input "range" at bounding box center [1203, 555] width 305 height 25
click at [1117, 653] on button "Save" at bounding box center [1089, 667] width 93 height 30
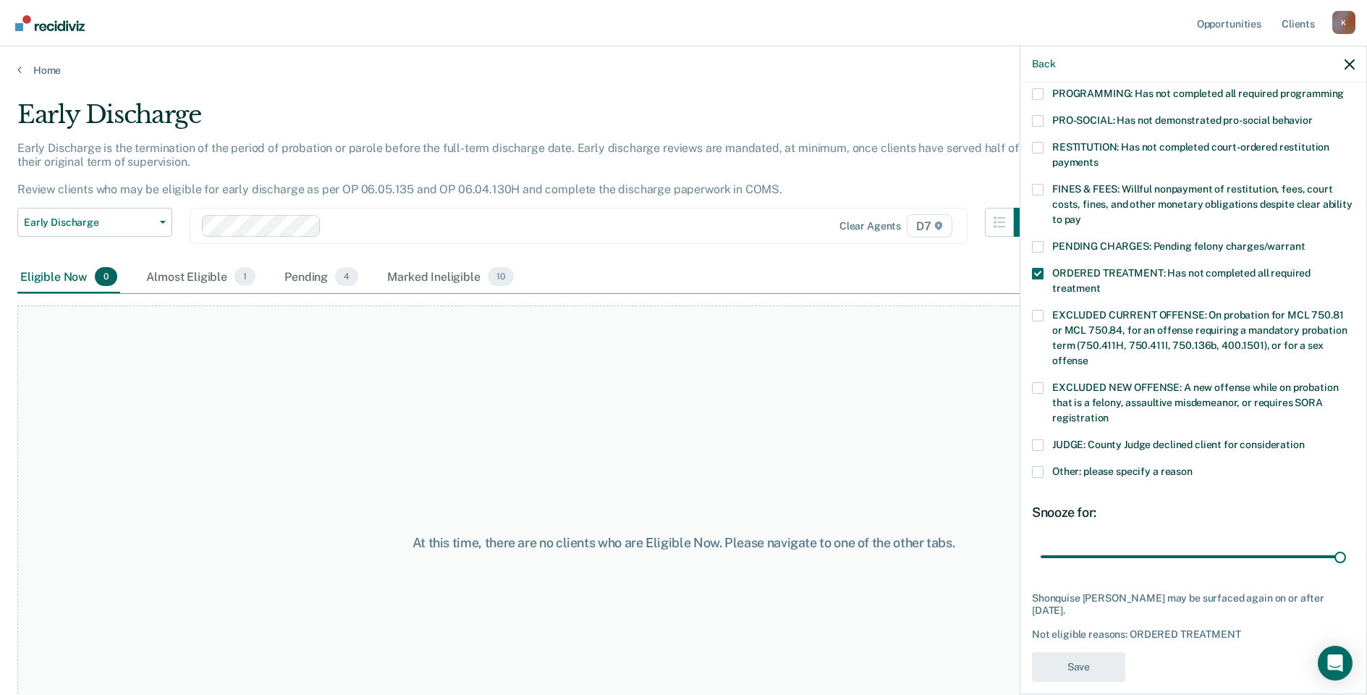
scroll to position [261, 0]
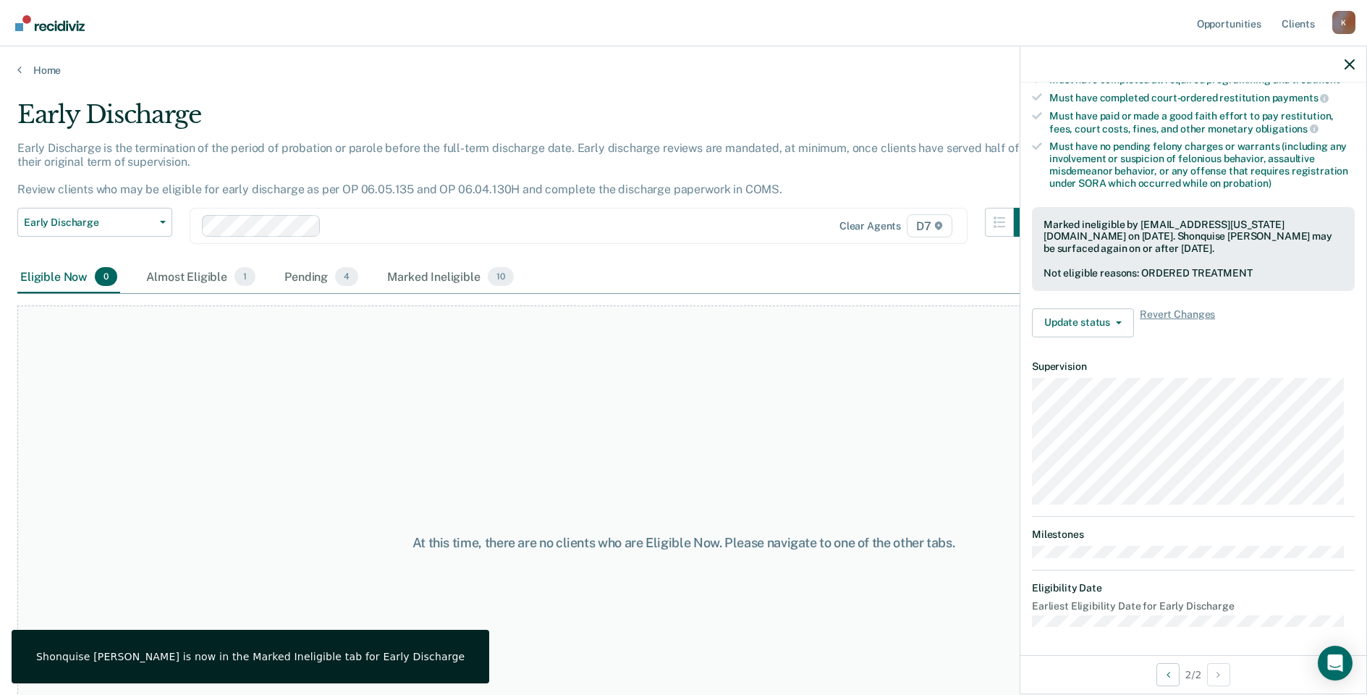
click at [1344, 59] on div at bounding box center [1193, 64] width 346 height 36
click at [1237, 21] on link "Opportunities" at bounding box center [1229, 23] width 70 height 46
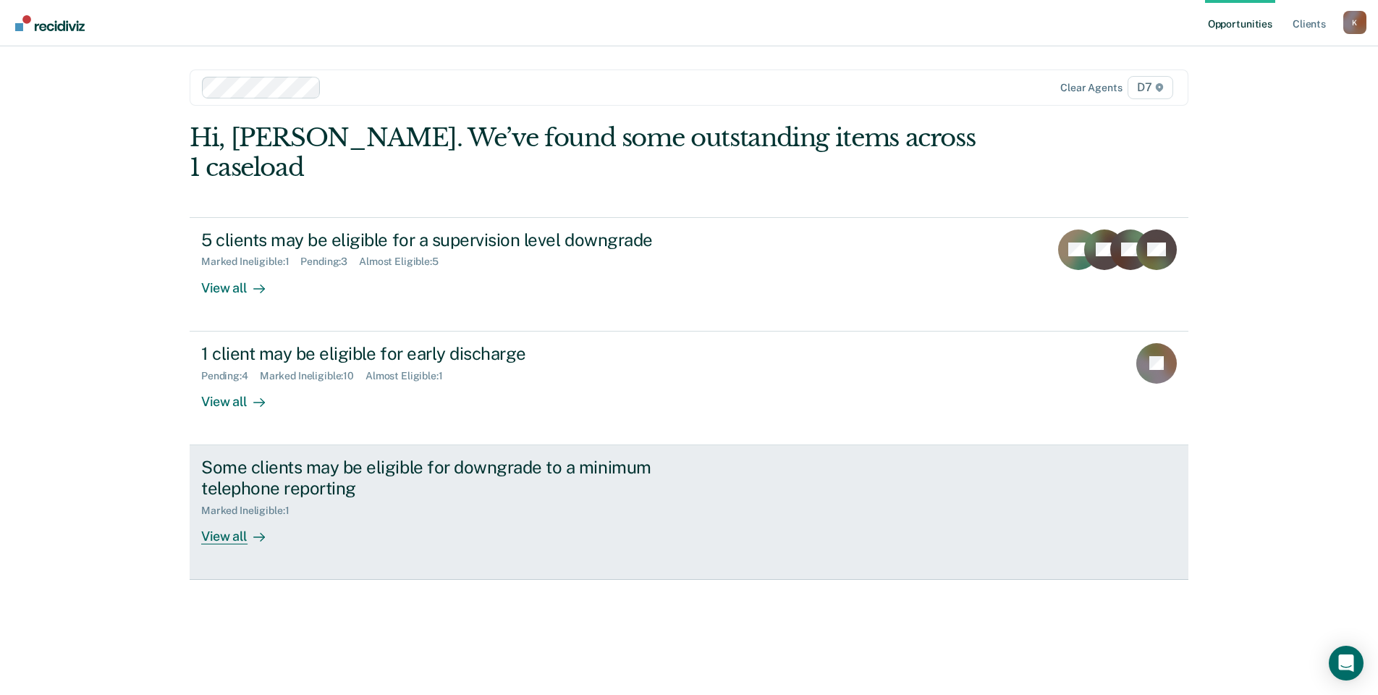
click at [234, 516] on div "View all" at bounding box center [241, 530] width 81 height 28
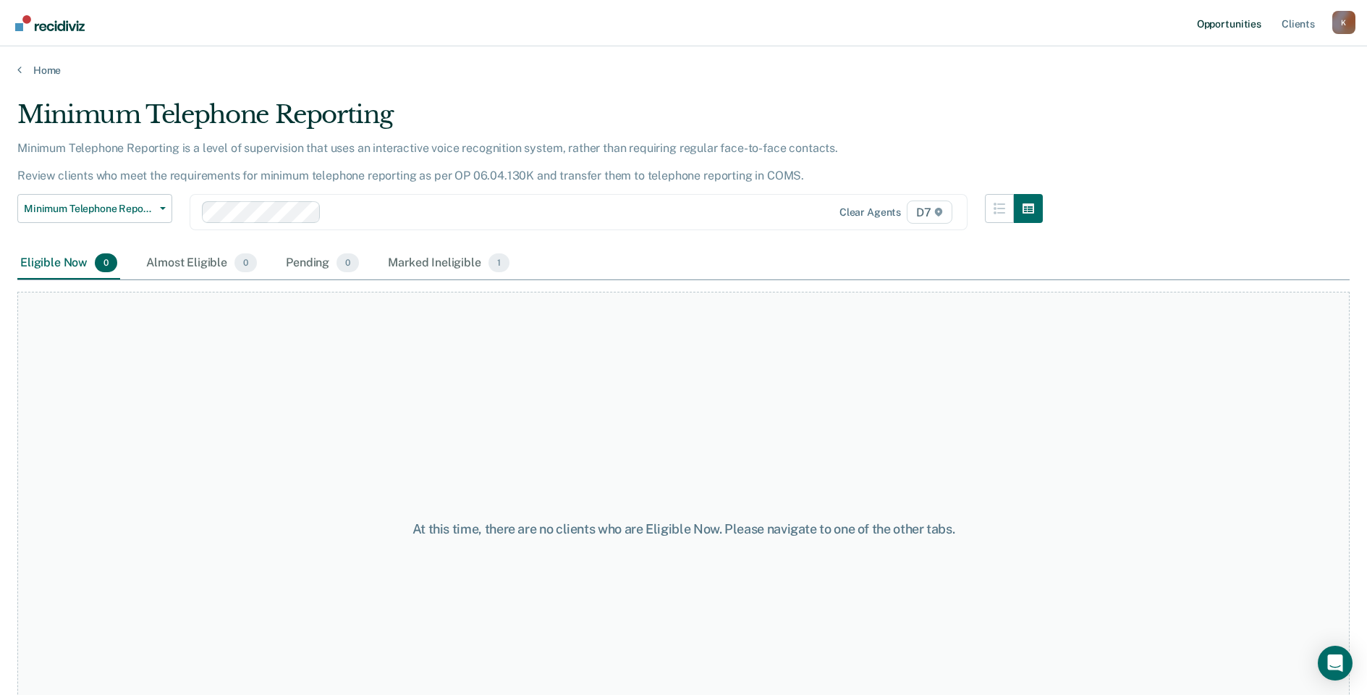
click at [1246, 26] on link "Opportunities" at bounding box center [1229, 23] width 70 height 46
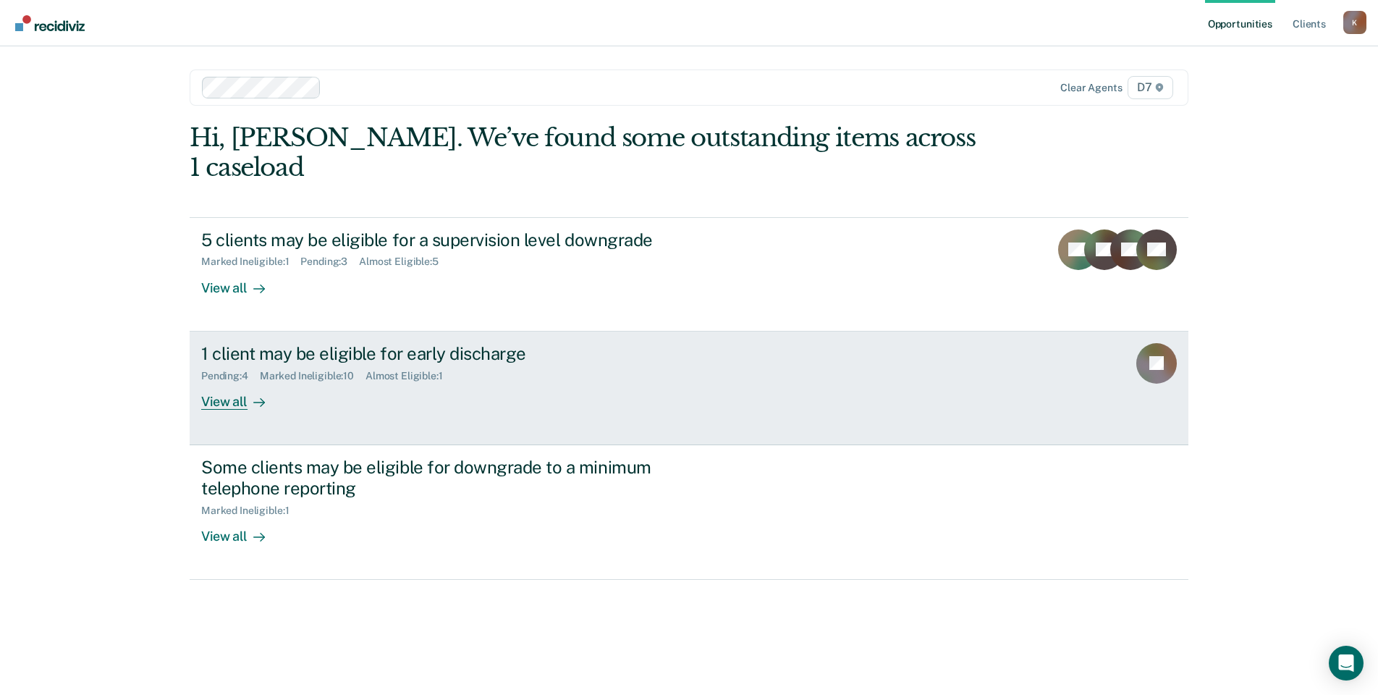
click at [238, 381] on div "View all" at bounding box center [241, 395] width 81 height 28
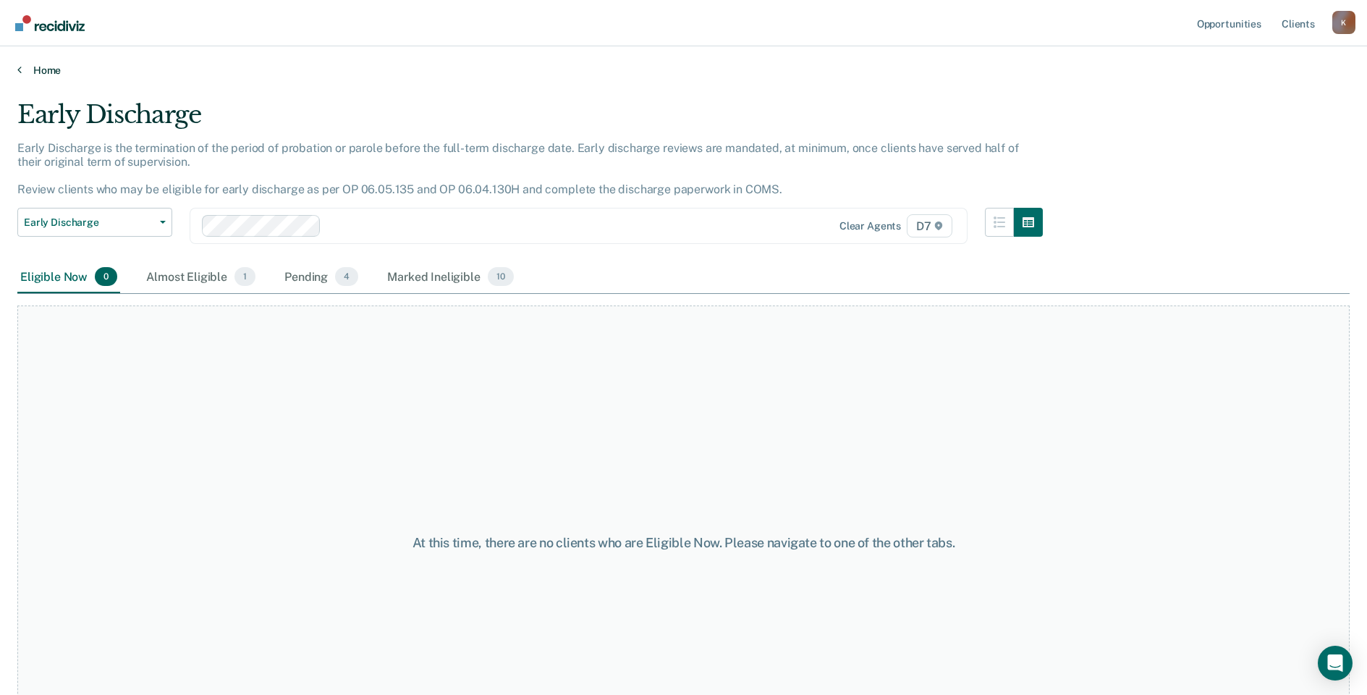
click at [34, 72] on link "Home" at bounding box center [683, 70] width 1332 height 13
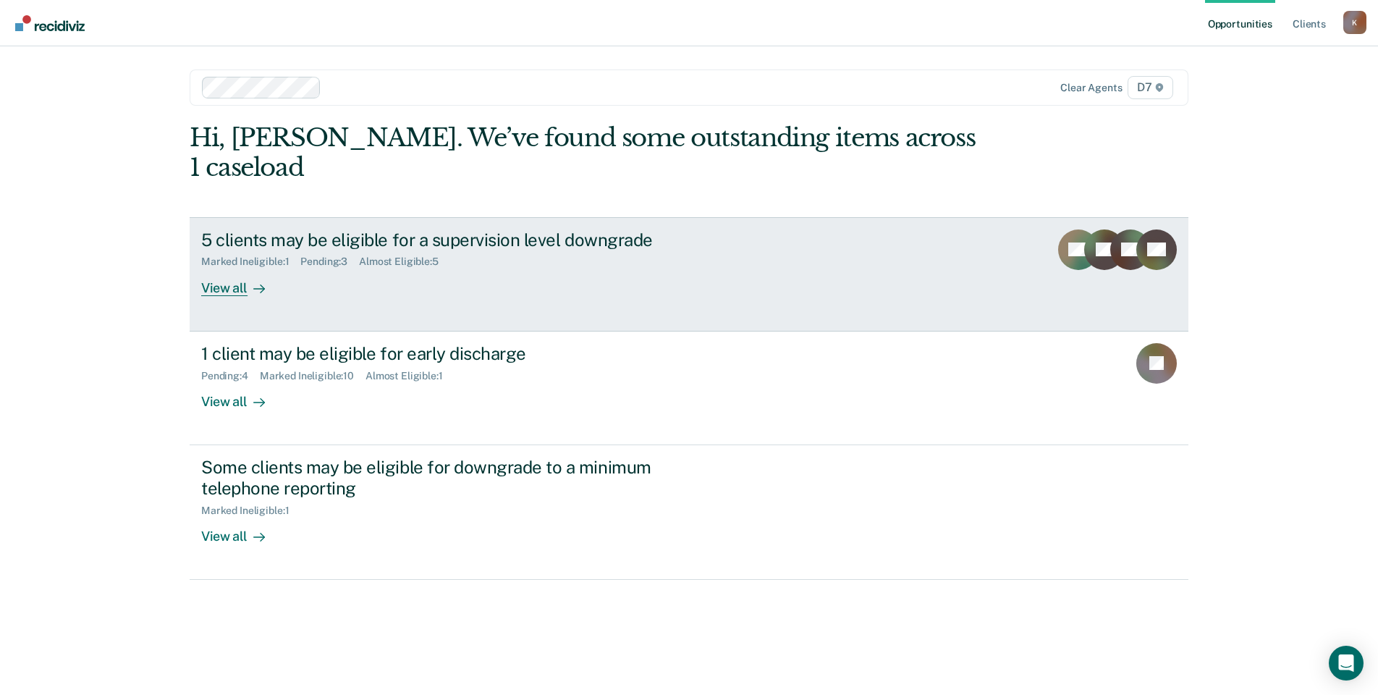
click at [242, 268] on div "View all" at bounding box center [241, 282] width 81 height 28
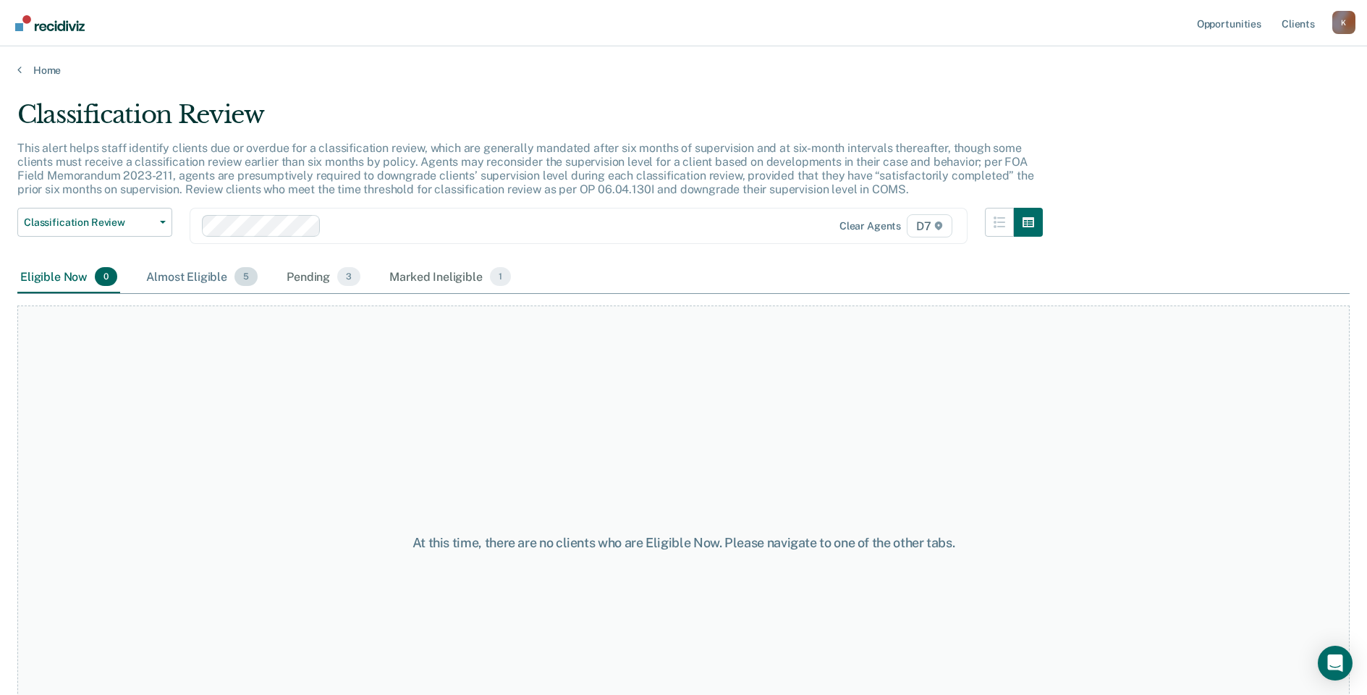
drag, startPoint x: 218, startPoint y: 282, endPoint x: 204, endPoint y: 276, distance: 14.9
click at [217, 282] on div "Almost Eligible 5" at bounding box center [201, 277] width 117 height 32
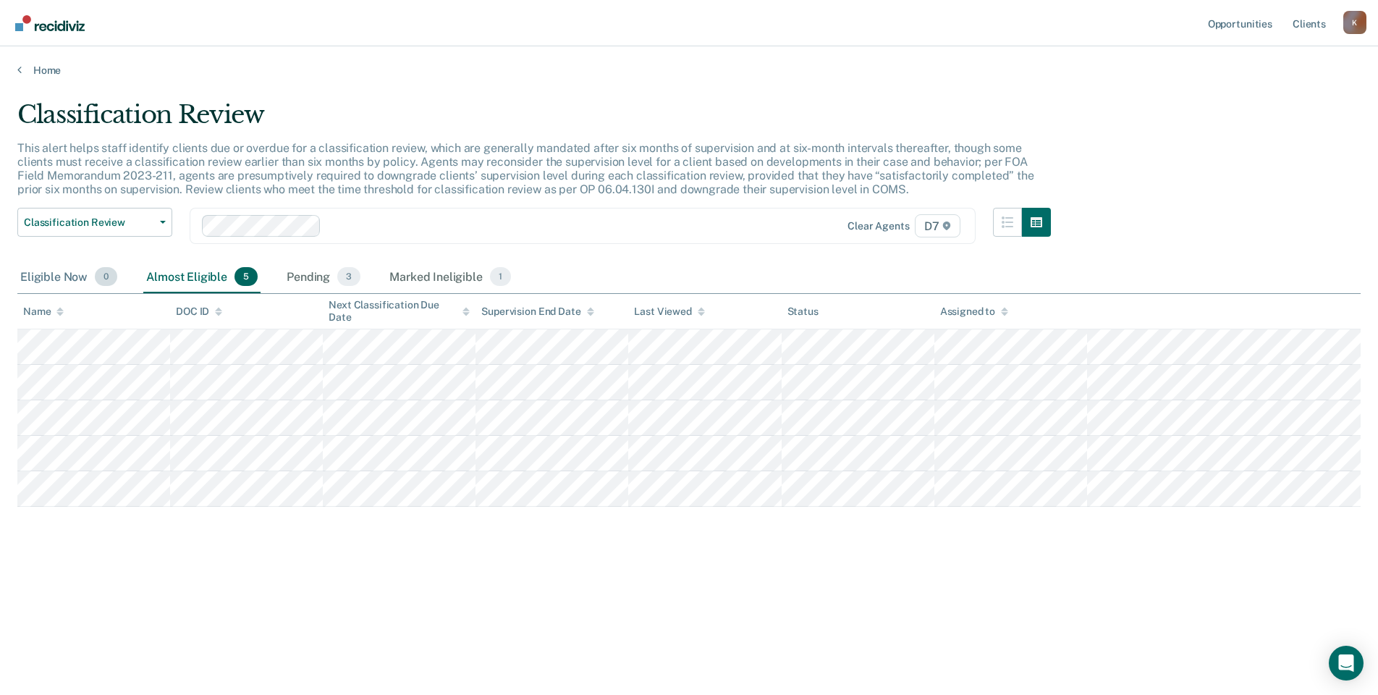
click at [67, 274] on div "Eligible Now 0" at bounding box center [68, 277] width 103 height 32
